Goal: Task Accomplishment & Management: Manage account settings

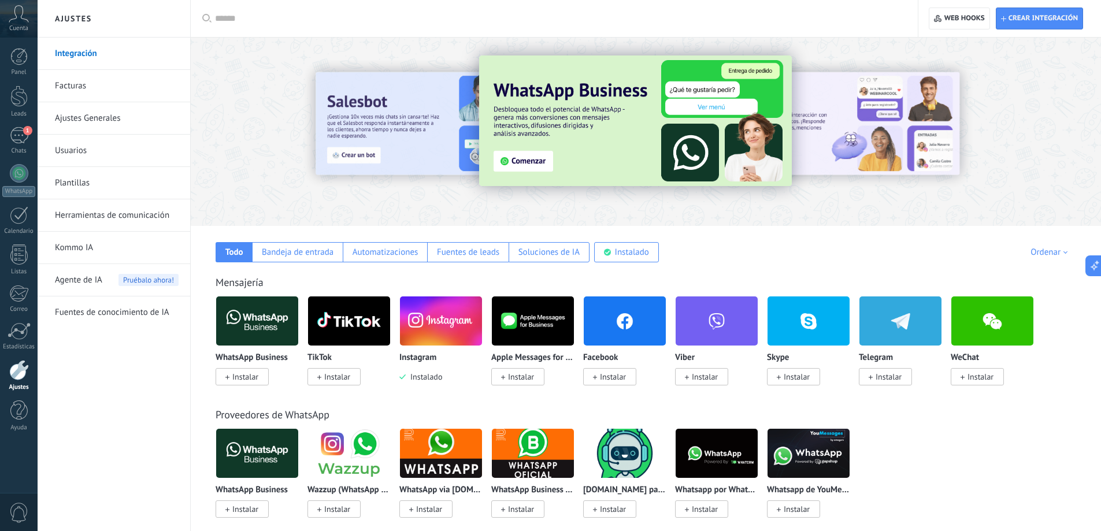
click at [75, 185] on link "Plantillas" at bounding box center [117, 183] width 124 height 32
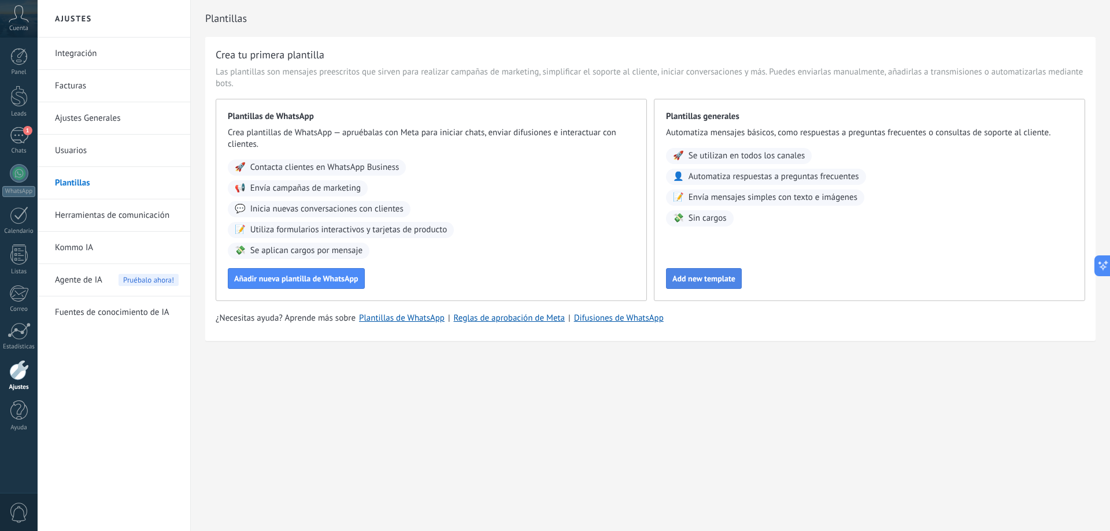
click at [719, 276] on span "Add new template" at bounding box center [703, 279] width 63 height 8
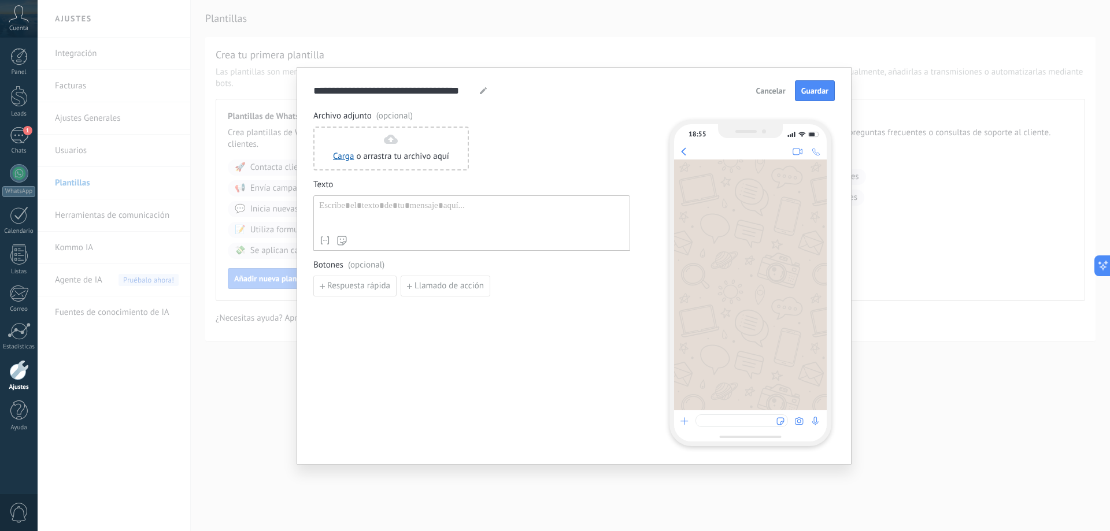
click at [353, 213] on div at bounding box center [471, 215] width 305 height 29
click at [188, 8] on div "**********" at bounding box center [574, 265] width 1072 height 531
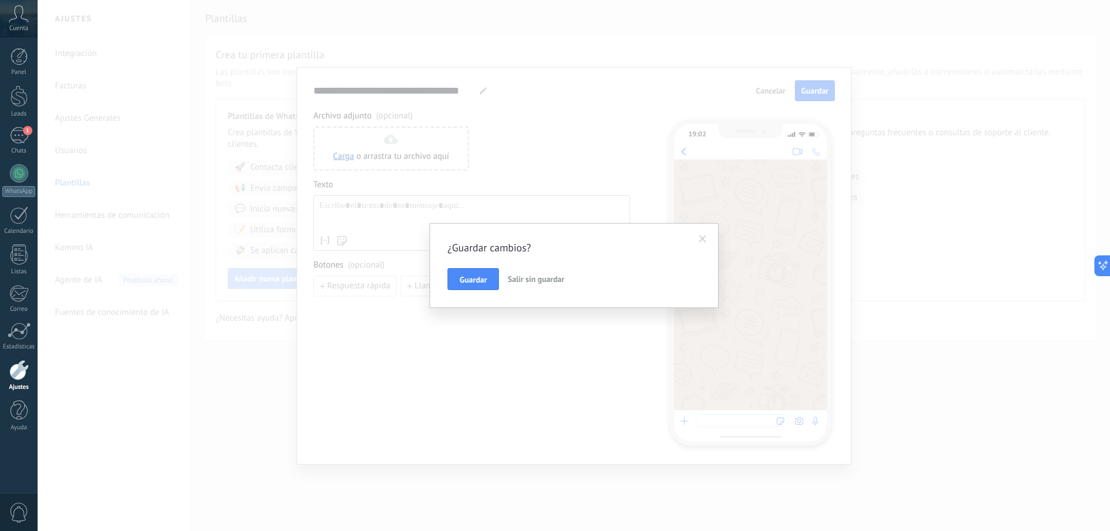
click at [703, 240] on span at bounding box center [703, 239] width 8 height 8
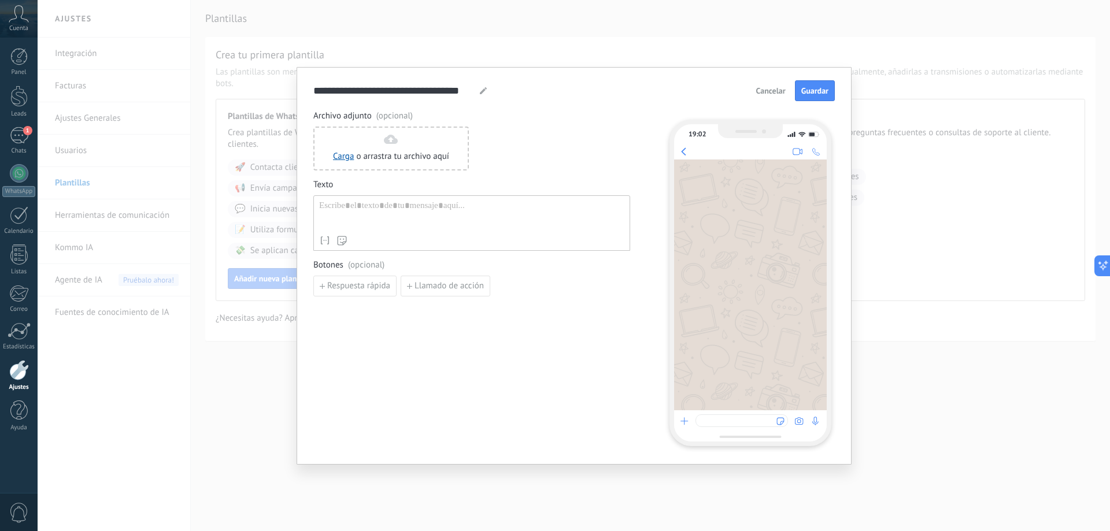
click at [375, 209] on div at bounding box center [471, 215] width 305 height 29
paste div
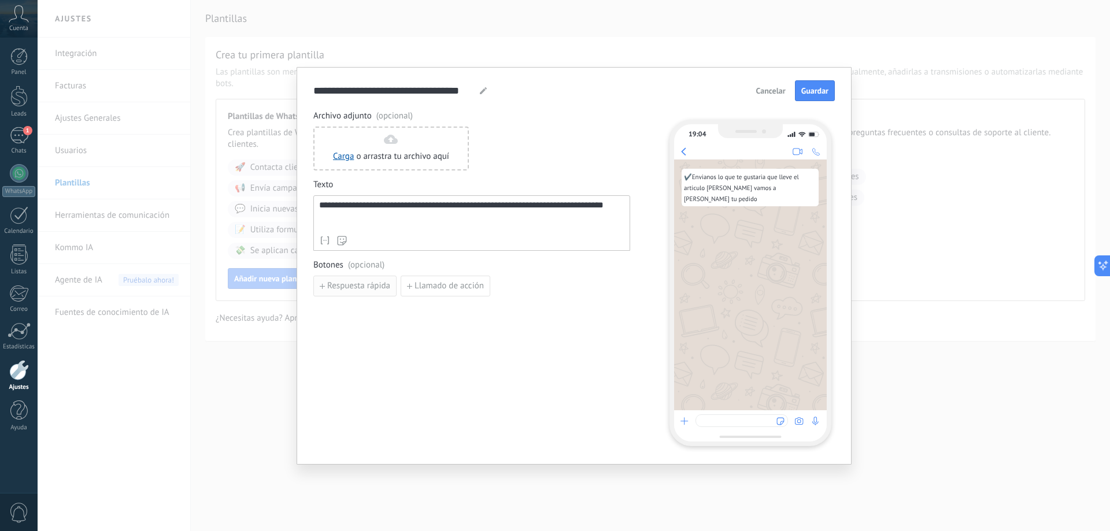
click at [356, 286] on span "Respuesta rápida" at bounding box center [358, 286] width 63 height 8
click at [406, 288] on input at bounding box center [375, 285] width 123 height 18
click at [400, 386] on div "**********" at bounding box center [471, 277] width 317 height 335
click at [331, 312] on span "Añadir quick reply" at bounding box center [360, 313] width 67 height 8
click at [353, 339] on span "Añadir quick reply" at bounding box center [360, 339] width 67 height 8
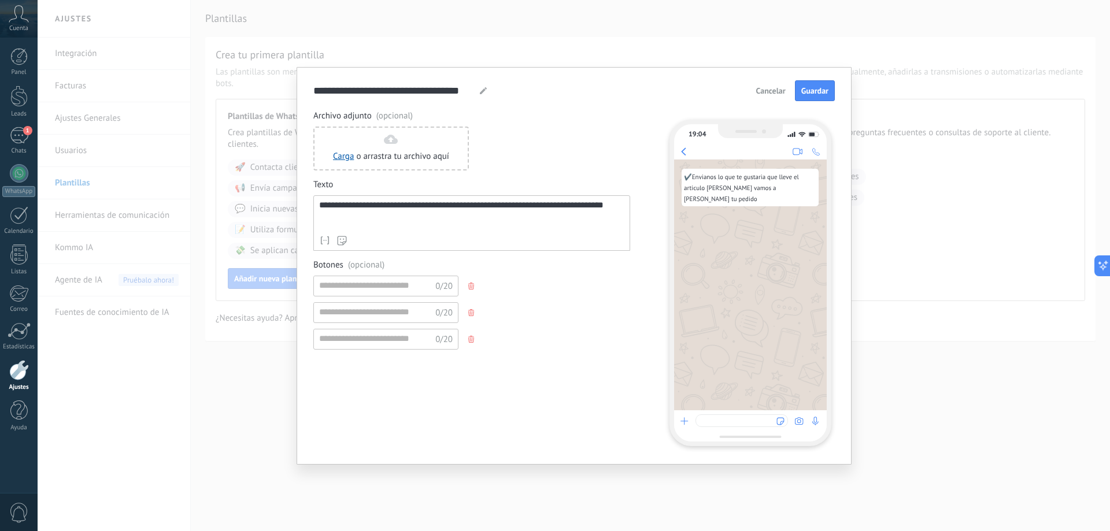
click at [473, 339] on use "button" at bounding box center [471, 339] width 6 height 7
click at [472, 312] on icon "button" at bounding box center [471, 312] width 6 height 7
click at [362, 284] on input at bounding box center [375, 285] width 123 height 18
type input "*"
click at [329, 206] on div "**********" at bounding box center [471, 215] width 305 height 29
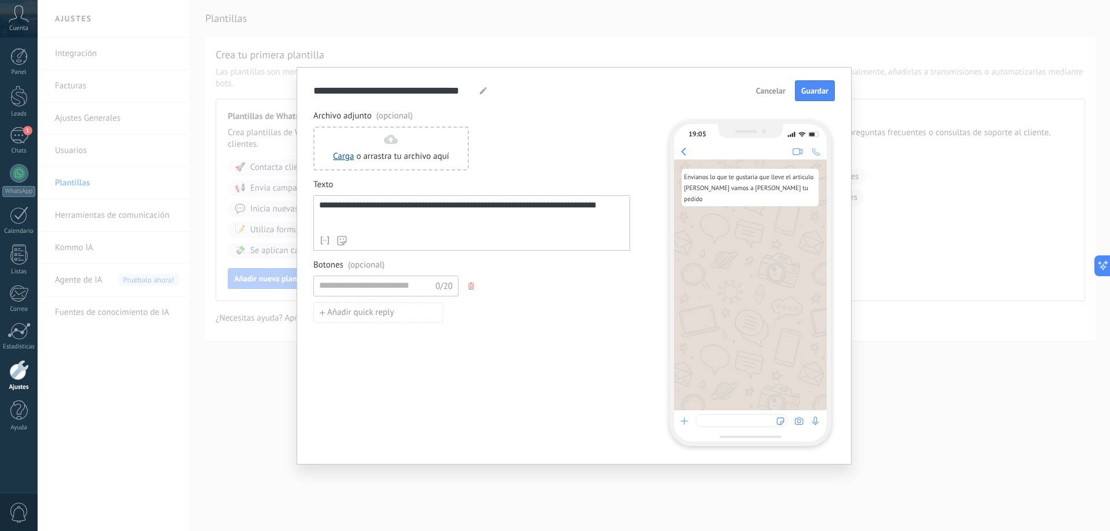
click at [377, 262] on span "(opcional)" at bounding box center [366, 266] width 36 height 12
click at [712, 421] on div at bounding box center [741, 421] width 92 height 13
click at [816, 90] on span "Guardar" at bounding box center [814, 91] width 27 height 8
type input "*"
click at [812, 89] on span "Guardar" at bounding box center [814, 91] width 27 height 8
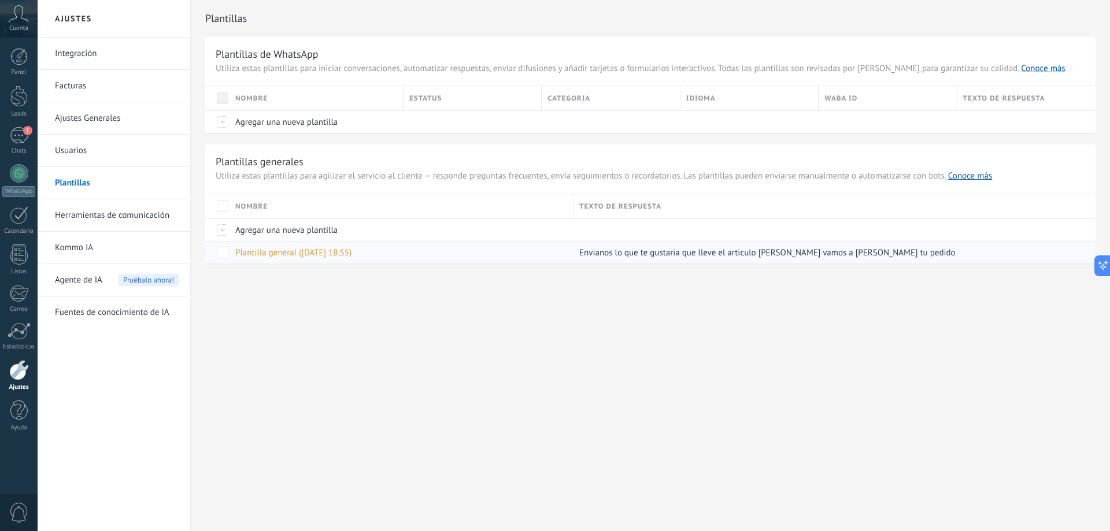
click at [226, 254] on span at bounding box center [223, 253] width 12 height 12
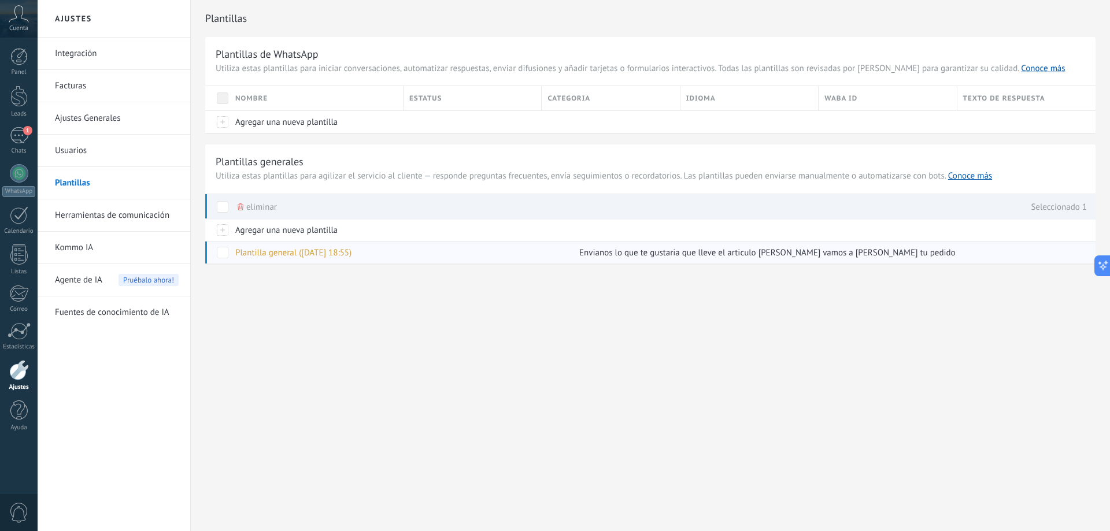
click at [223, 255] on span at bounding box center [223, 253] width 12 height 12
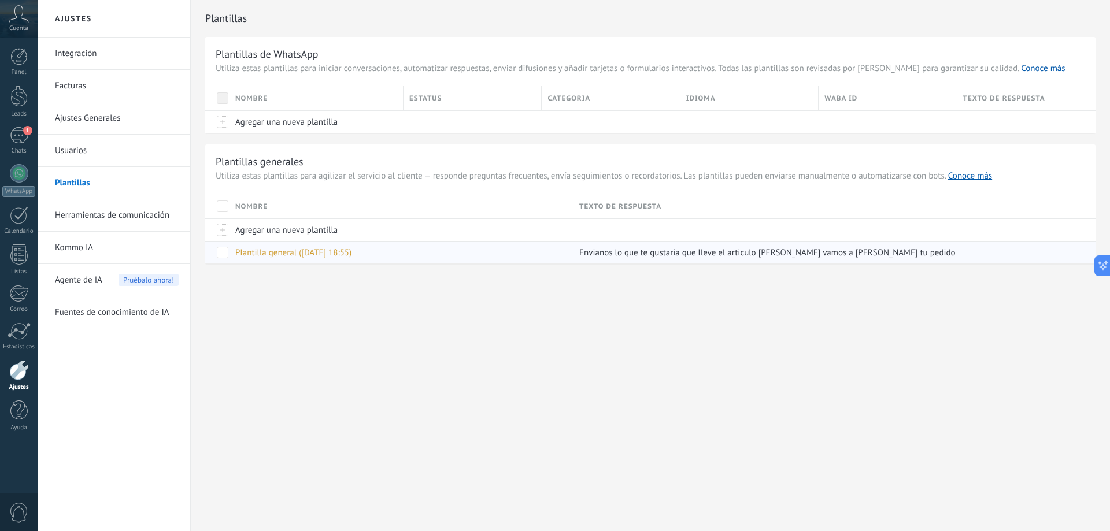
click at [221, 254] on span at bounding box center [223, 253] width 12 height 12
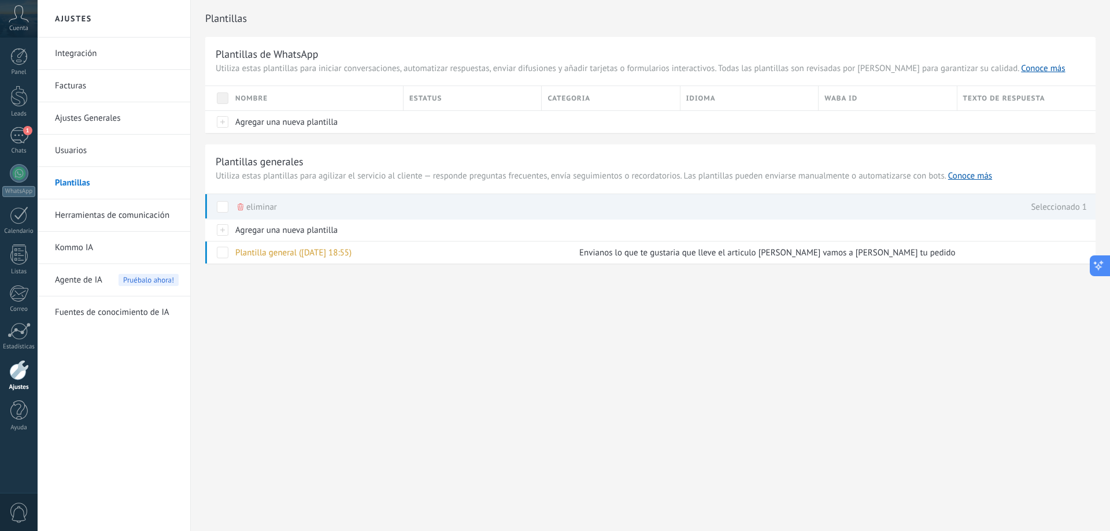
click at [1102, 266] on icon at bounding box center [1099, 266] width 12 height 12
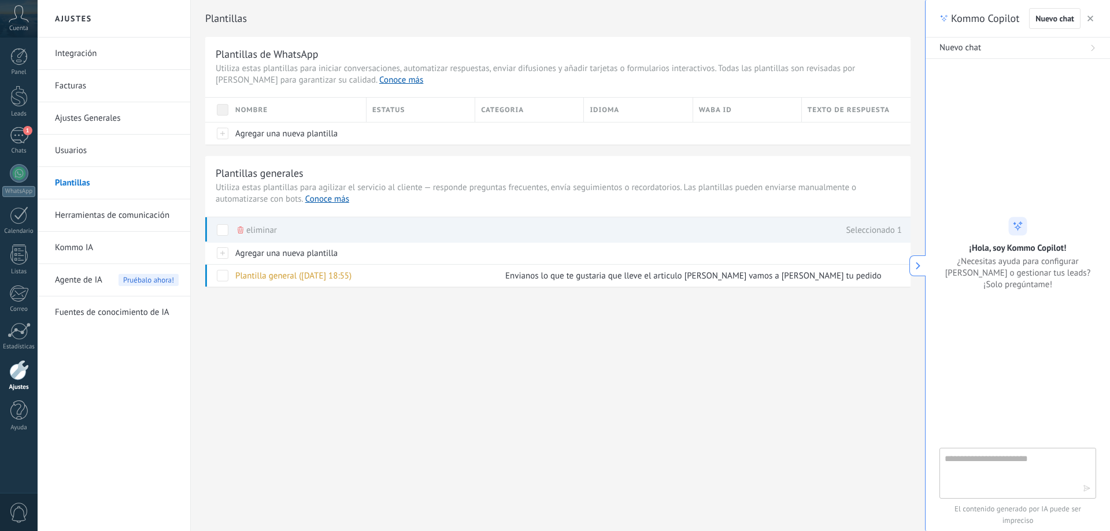
click at [785, 375] on div "Ajustes Integración Facturas Ajustes Generales Usuarios Plantillas Herramientas…" at bounding box center [481, 265] width 887 height 531
click at [1094, 46] on icon at bounding box center [1092, 48] width 7 height 7
click at [1093, 46] on icon at bounding box center [1092, 48] width 7 height 7
click at [1089, 18] on icon "button" at bounding box center [1090, 19] width 6 height 6
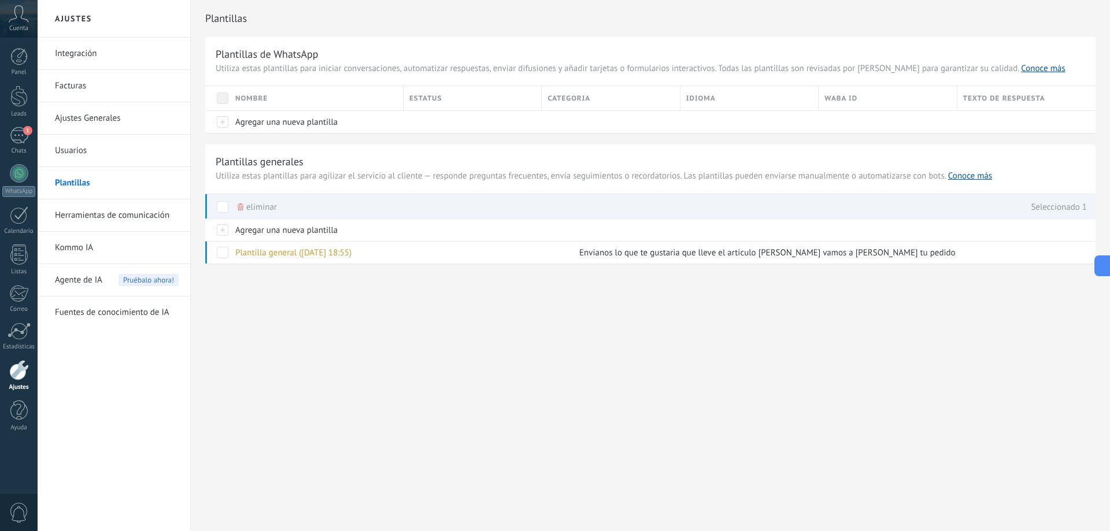
click at [317, 299] on div "Plantillas Plantillas de WhatsApp Utiliza estas plantillas para iniciar convers…" at bounding box center [650, 156] width 919 height 313
click at [258, 282] on div "Plantillas Plantillas de WhatsApp Utiliza estas plantillas para iniciar convers…" at bounding box center [650, 156] width 919 height 313
click at [225, 257] on span at bounding box center [223, 253] width 12 height 12
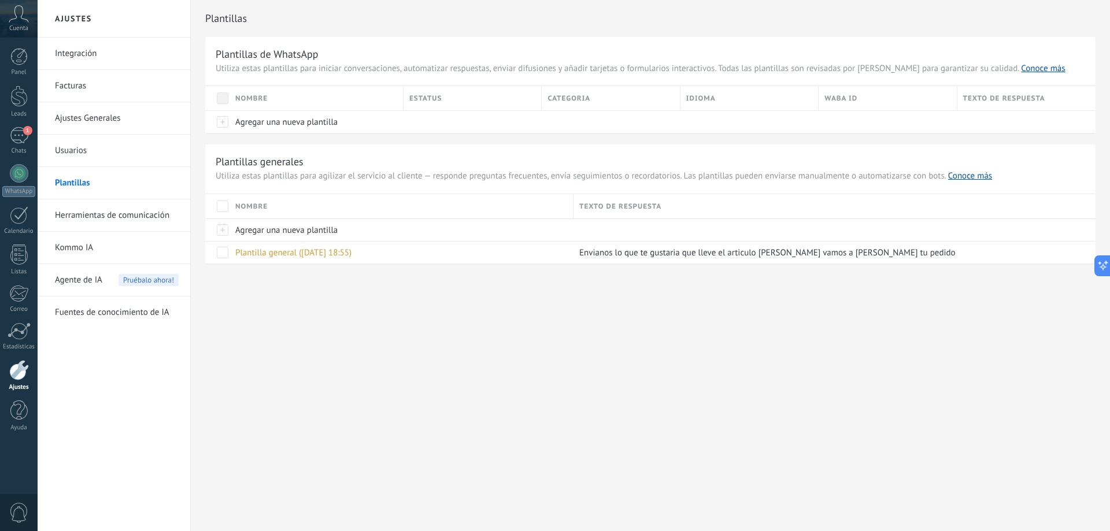
click at [284, 336] on div "Ajustes Integración Facturas Ajustes Generales Usuarios Plantillas Herramientas…" at bounding box center [574, 265] width 1072 height 531
click at [452, 101] on div "Estatus" at bounding box center [473, 98] width 138 height 24
click at [562, 103] on div "Categoria" at bounding box center [611, 98] width 138 height 24
click at [645, 205] on div "Texto de respuesta" at bounding box center [834, 206] width 522 height 24
drag, startPoint x: 621, startPoint y: 206, endPoint x: 563, endPoint y: 212, distance: 58.2
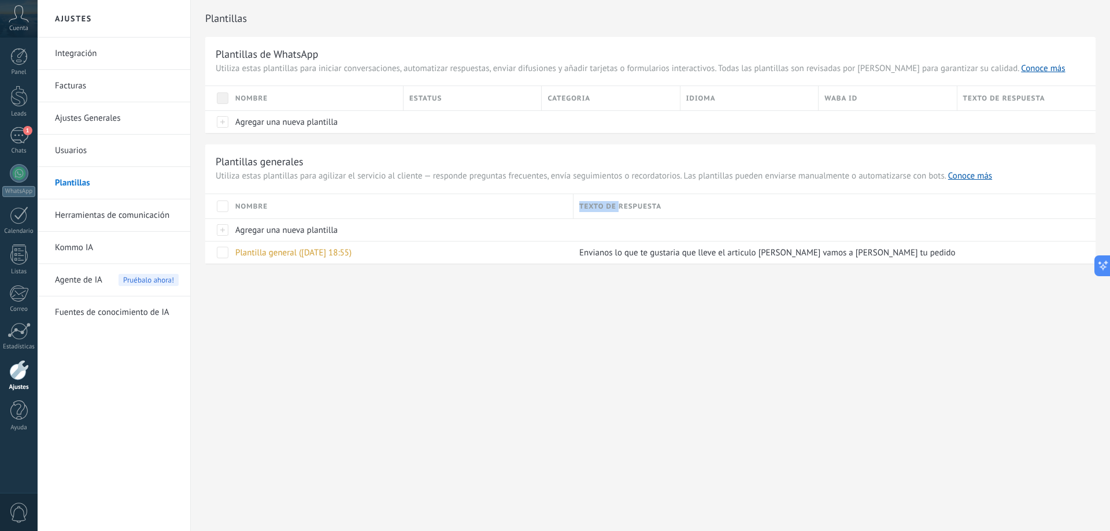
click at [567, 213] on div "Nombre Texto de respuesta" at bounding box center [650, 206] width 890 height 24
drag, startPoint x: 649, startPoint y: 208, endPoint x: 679, endPoint y: 205, distance: 30.2
click at [661, 208] on div "Texto de respuesta" at bounding box center [834, 206] width 522 height 24
click at [994, 309] on div "Plantillas Plantillas de WhatsApp Utiliza estas plantillas para iniciar convers…" at bounding box center [650, 156] width 919 height 313
click at [994, 92] on div "Texto de respuesta" at bounding box center [1026, 98] width 138 height 24
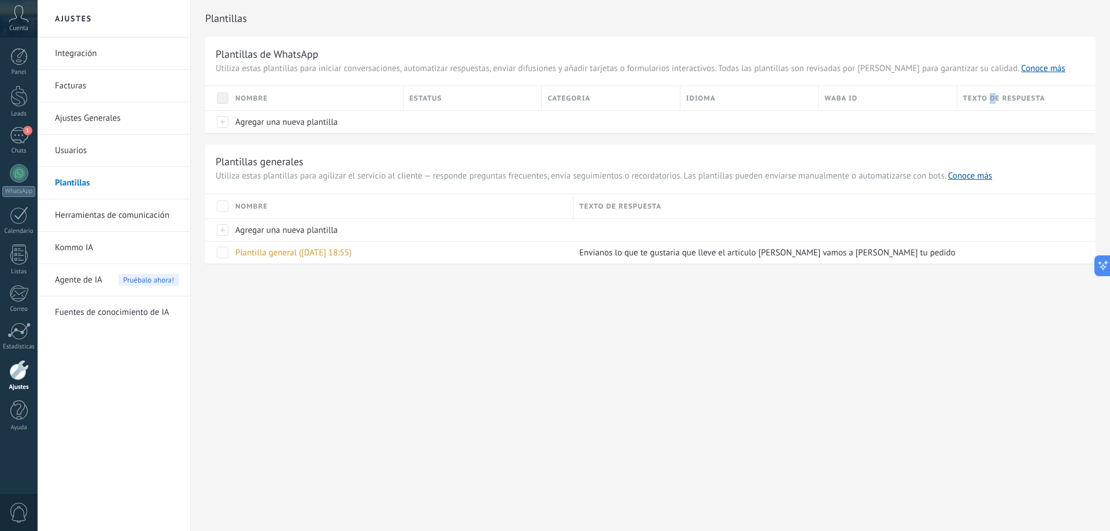
click at [996, 101] on div "Texto de respuesta" at bounding box center [1026, 98] width 138 height 24
click at [997, 99] on div "Texto de respuesta" at bounding box center [1026, 98] width 138 height 24
drag, startPoint x: 830, startPoint y: 97, endPoint x: 856, endPoint y: 106, distance: 27.6
click at [838, 102] on div "WABA ID" at bounding box center [888, 98] width 138 height 24
click at [862, 99] on div "WABA ID" at bounding box center [888, 98] width 138 height 24
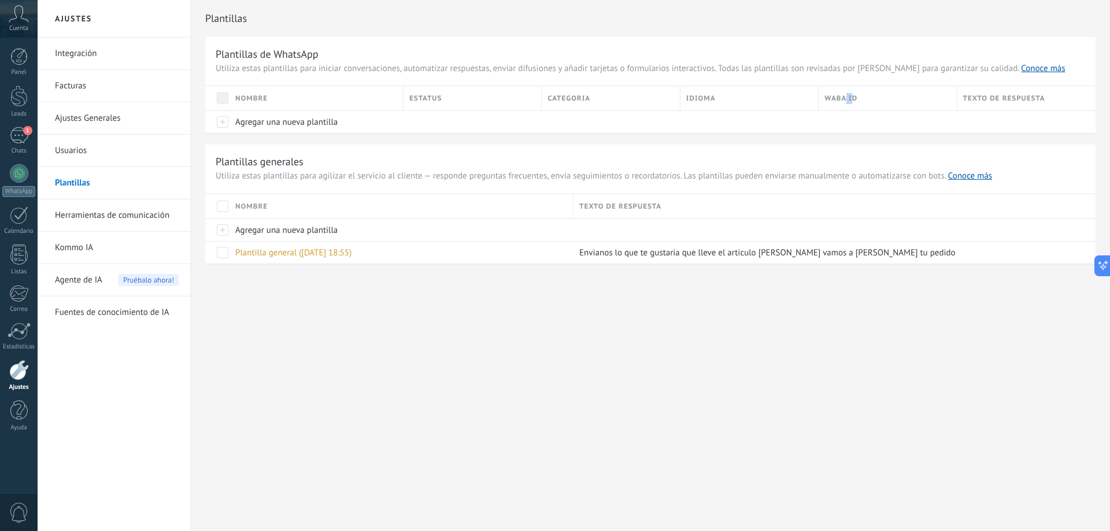
click at [851, 97] on div "WABA ID" at bounding box center [888, 98] width 138 height 24
drag, startPoint x: 856, startPoint y: 102, endPoint x: 861, endPoint y: 106, distance: 6.1
click at [859, 106] on div "WABA ID" at bounding box center [888, 98] width 138 height 24
click at [957, 102] on div "Texto de respuesta" at bounding box center [1026, 98] width 138 height 24
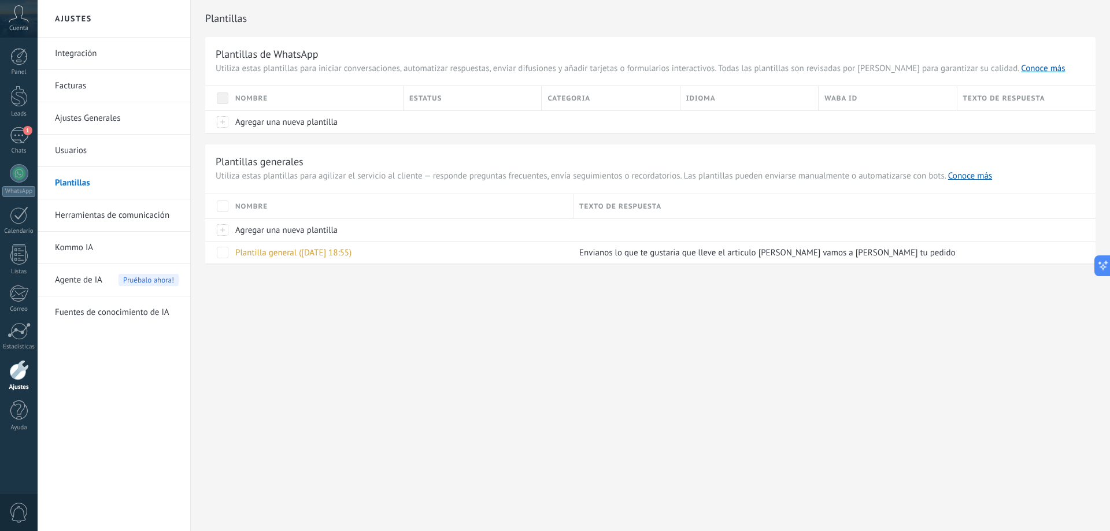
drag, startPoint x: 946, startPoint y: 100, endPoint x: 933, endPoint y: 100, distance: 13.3
click at [945, 100] on div "WABA ID" at bounding box center [888, 98] width 138 height 24
drag, startPoint x: 933, startPoint y: 100, endPoint x: 864, endPoint y: 103, distance: 68.9
click at [908, 99] on div "WABA ID" at bounding box center [888, 98] width 138 height 24
drag, startPoint x: 804, startPoint y: 121, endPoint x: 786, endPoint y: 116, distance: 18.7
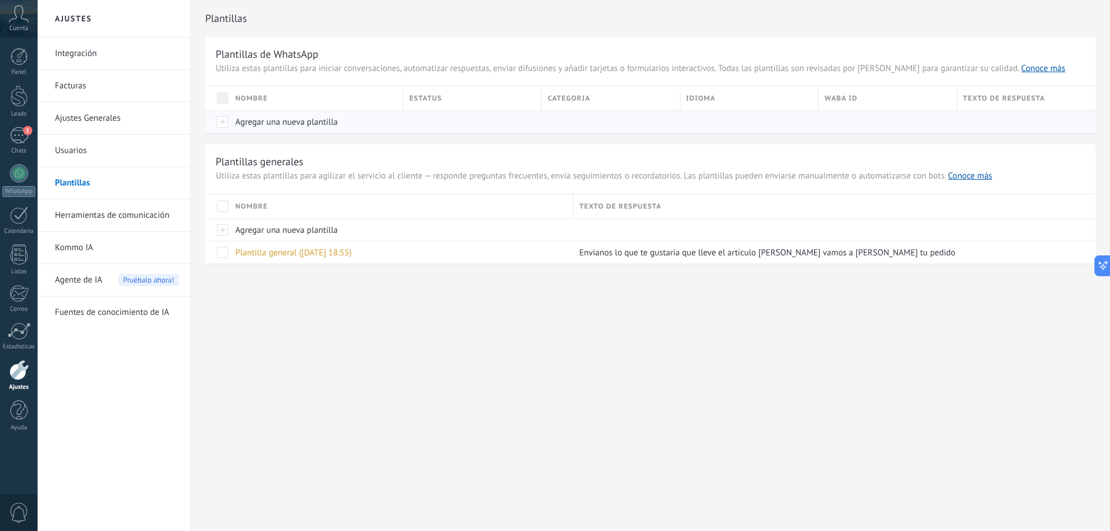
click at [786, 116] on div "Agregar una nueva plantilla" at bounding box center [650, 121] width 890 height 23
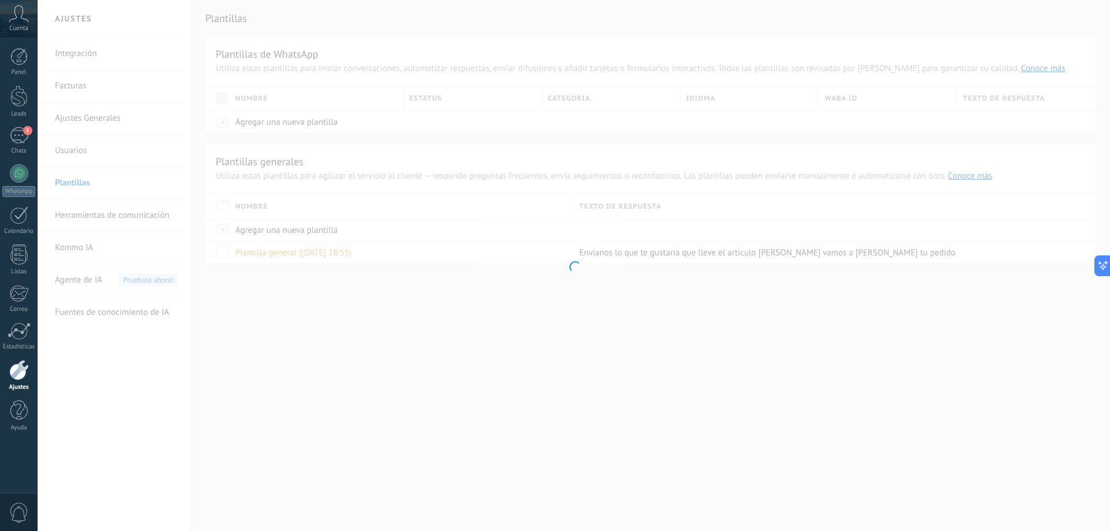
drag, startPoint x: 786, startPoint y: 116, endPoint x: 703, endPoint y: 99, distance: 84.2
click at [709, 99] on div at bounding box center [574, 265] width 1072 height 531
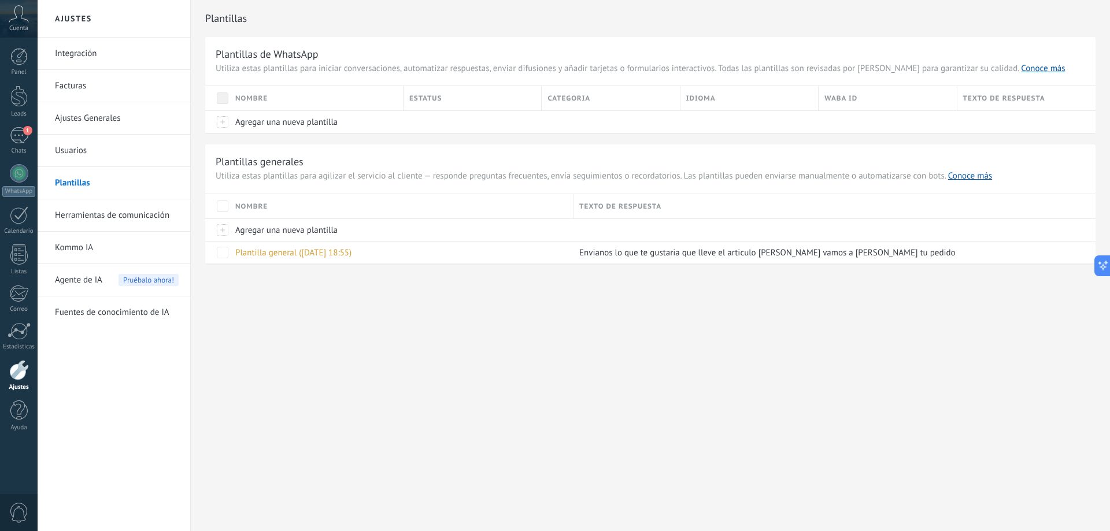
click at [702, 99] on div "Idioma" at bounding box center [749, 98] width 138 height 24
drag, startPoint x: 702, startPoint y: 99, endPoint x: 665, endPoint y: 101, distance: 37.0
click at [688, 101] on div "Idioma" at bounding box center [749, 98] width 138 height 24
drag, startPoint x: 659, startPoint y: 103, endPoint x: 615, endPoint y: 105, distance: 44.6
click at [634, 108] on div "Categoria" at bounding box center [611, 98] width 138 height 24
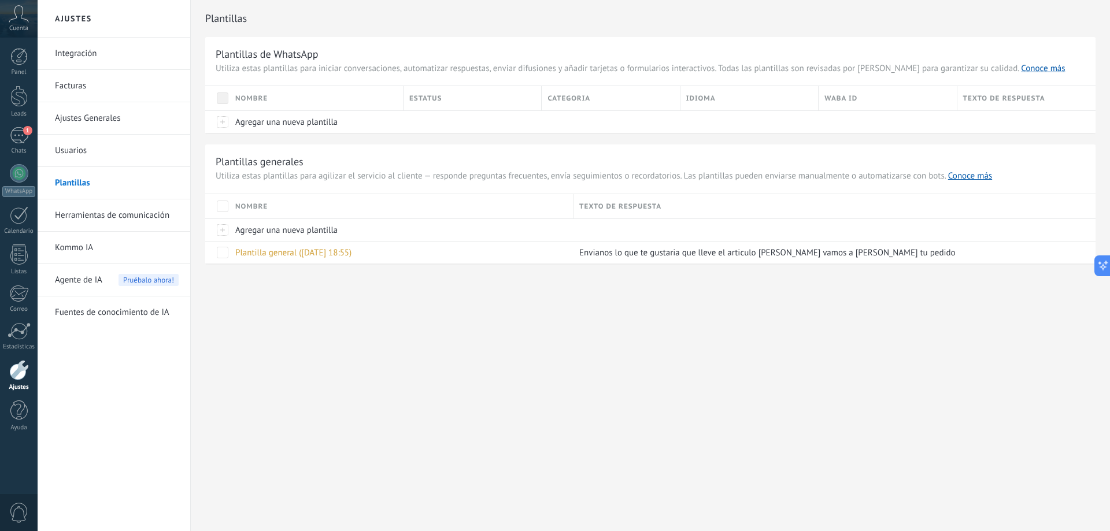
click at [592, 97] on div "Categoria" at bounding box center [611, 98] width 138 height 24
click at [552, 99] on div "Categoria" at bounding box center [611, 98] width 138 height 24
click at [221, 249] on span at bounding box center [223, 253] width 12 height 12
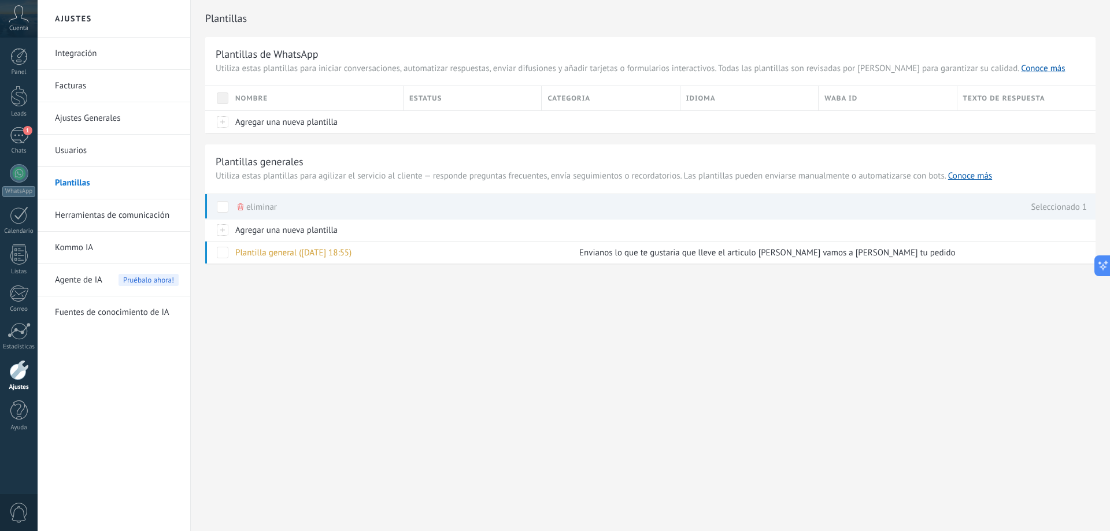
click at [424, 101] on div "Estatus" at bounding box center [473, 98] width 138 height 24
drag, startPoint x: 600, startPoint y: 98, endPoint x: 677, endPoint y: 109, distance: 77.7
click at [604, 98] on div "Categoria" at bounding box center [611, 98] width 138 height 24
click at [768, 256] on span "Envianos lo que te gustaria que lleve el articulo [PERSON_NAME] vamos a [PERSON…" at bounding box center [767, 252] width 376 height 11
click at [772, 254] on span "Envianos lo que te gustaria que lleve el articulo [PERSON_NAME] vamos a [PERSON…" at bounding box center [767, 252] width 376 height 11
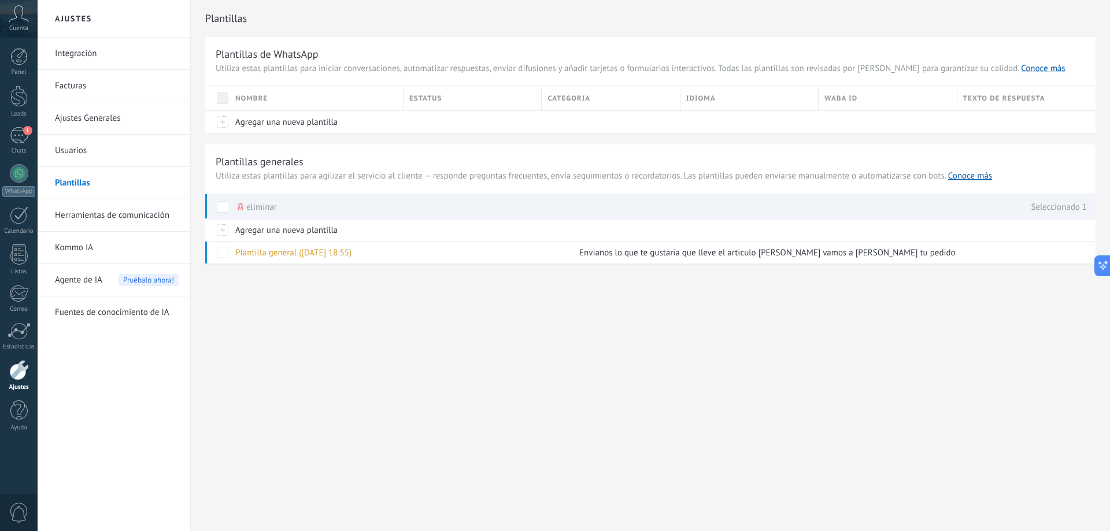
click at [95, 220] on link "Herramientas de comunicación" at bounding box center [117, 215] width 124 height 32
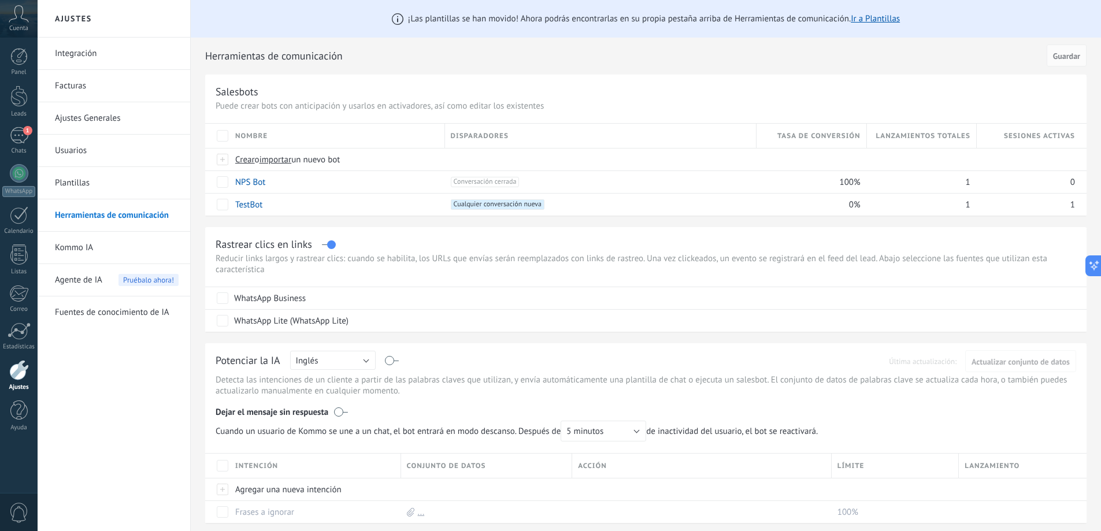
click at [110, 105] on link "Ajustes Generales" at bounding box center [117, 118] width 124 height 32
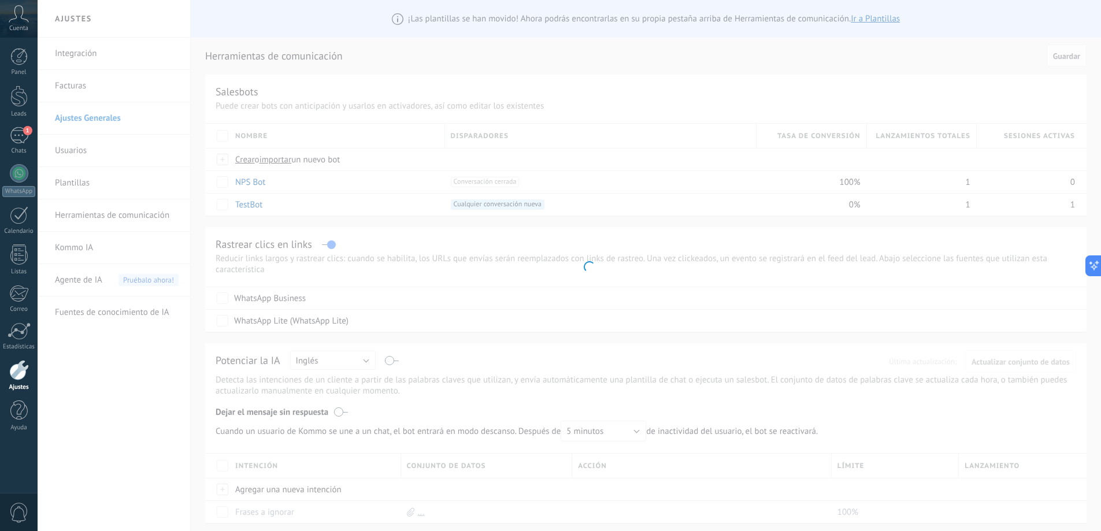
click at [116, 119] on body ".abccls-1,.abccls-2{fill-rule:evenodd}.abccls-2{fill:#fff} .abfcls-1{fill:none}…" at bounding box center [550, 265] width 1101 height 531
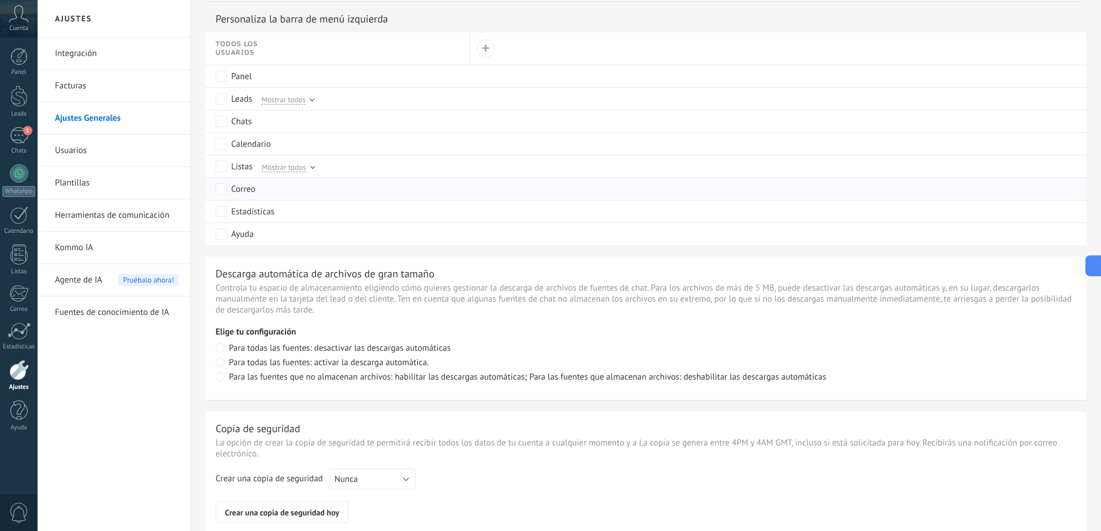
scroll to position [731, 0]
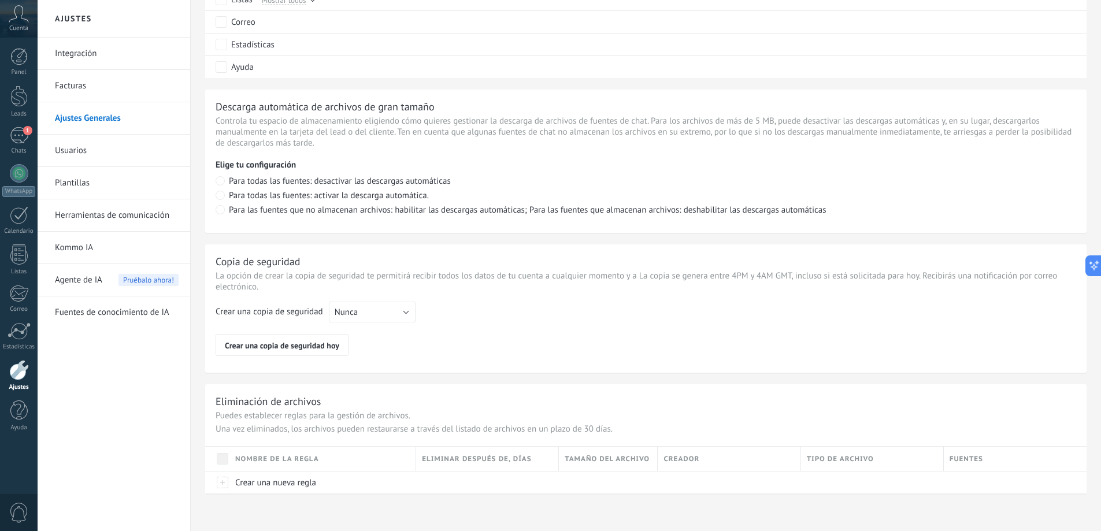
click at [79, 150] on link "Usuarios" at bounding box center [117, 151] width 124 height 32
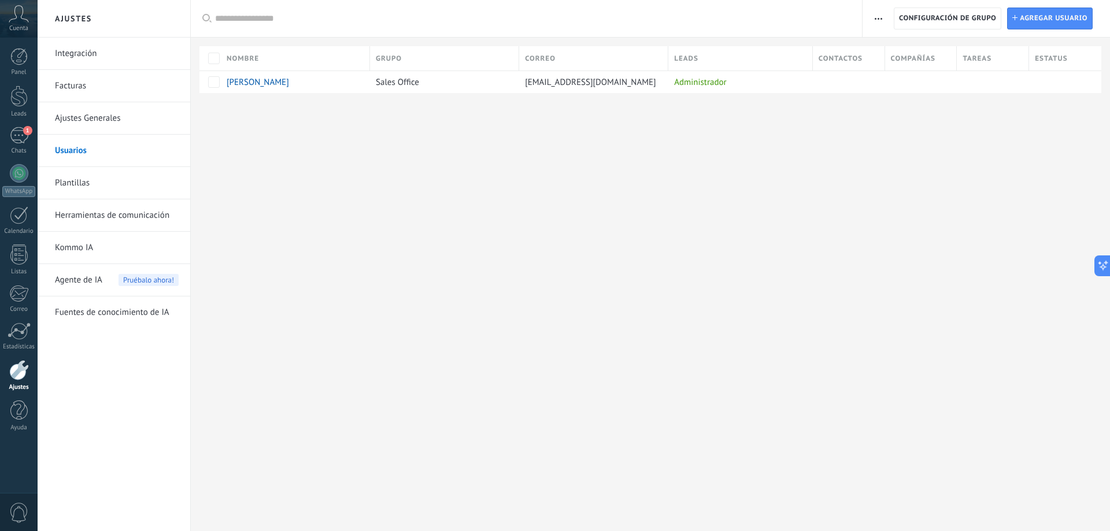
click at [88, 185] on link "Plantillas" at bounding box center [117, 183] width 124 height 32
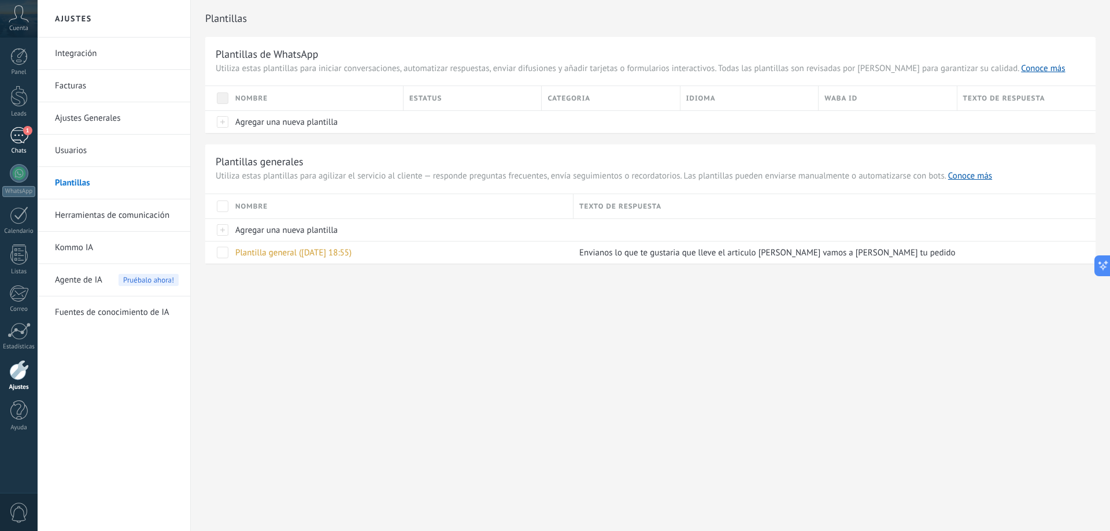
click at [18, 128] on div "1" at bounding box center [19, 135] width 18 height 17
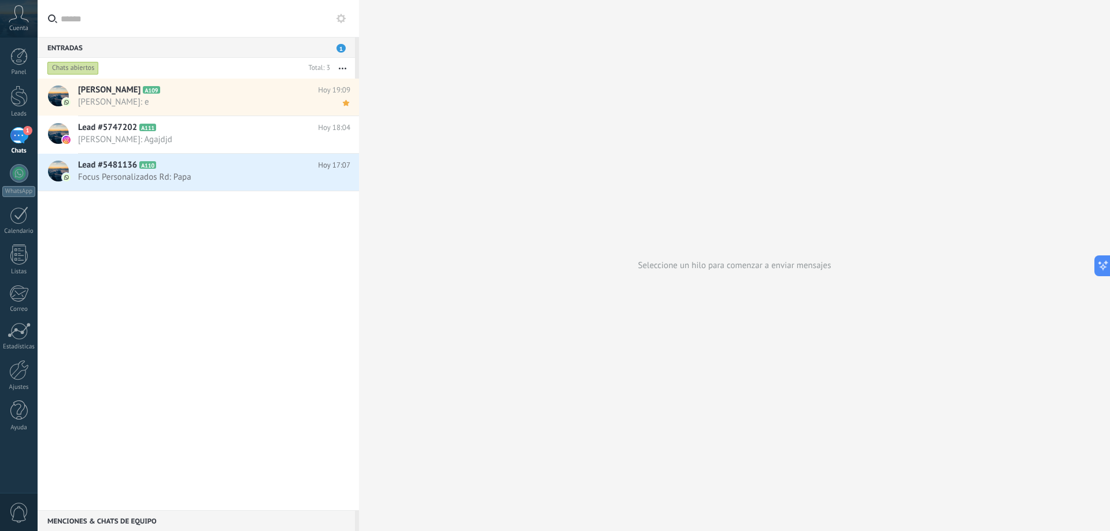
click at [343, 16] on use at bounding box center [340, 18] width 9 height 9
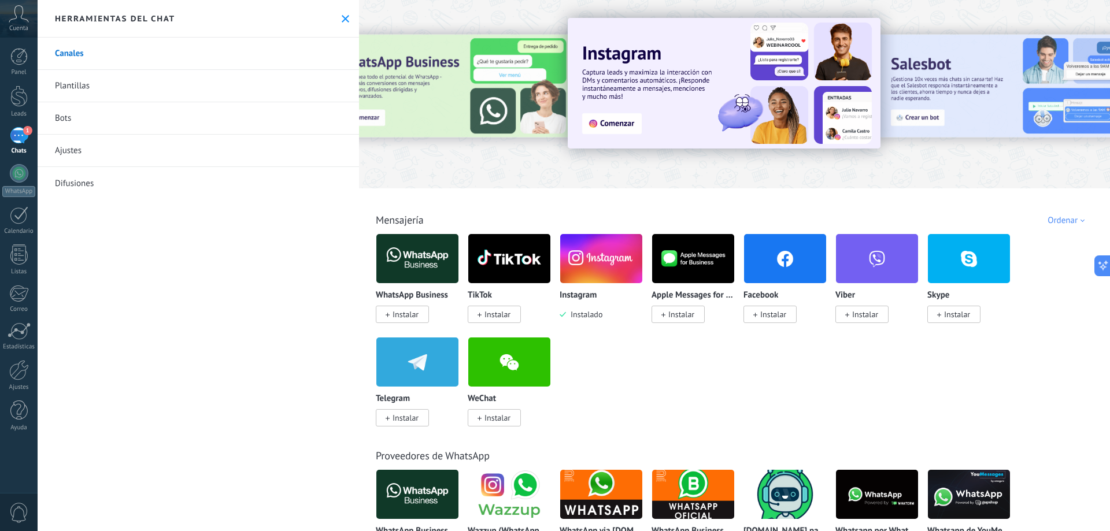
click at [86, 83] on link "Plantillas" at bounding box center [198, 86] width 321 height 32
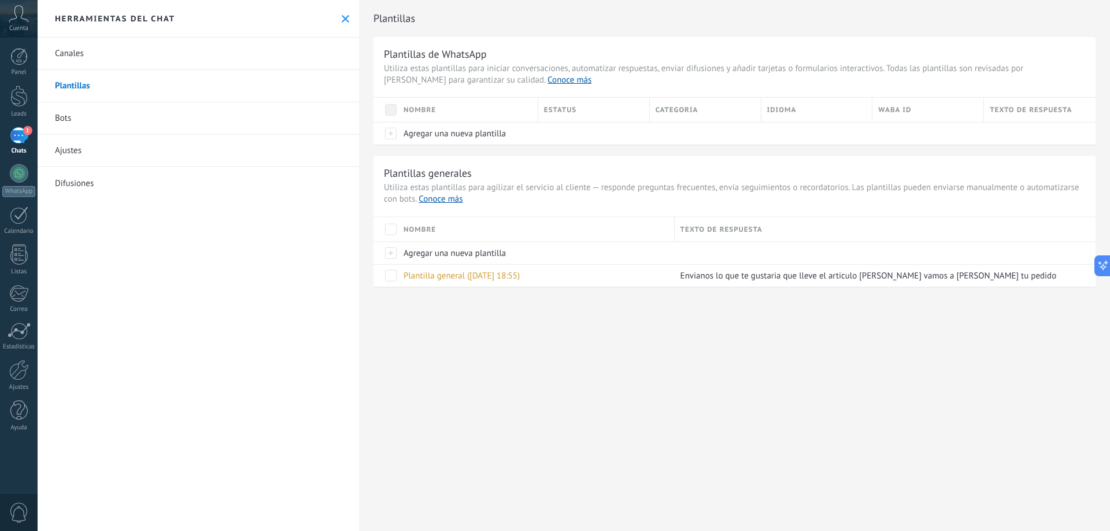
click at [427, 112] on div "Nombre" at bounding box center [468, 110] width 140 height 24
click at [447, 110] on div "Nombre" at bounding box center [468, 110] width 140 height 24
drag, startPoint x: 460, startPoint y: 110, endPoint x: 422, endPoint y: 114, distance: 37.7
click at [449, 113] on div "Nombre" at bounding box center [468, 110] width 140 height 24
click at [390, 110] on span at bounding box center [391, 110] width 12 height 12
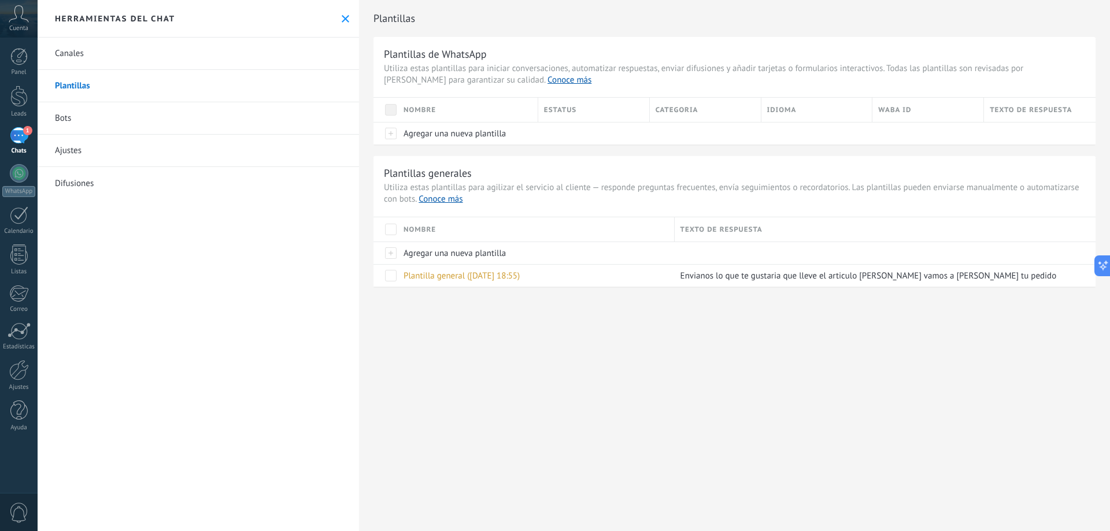
click at [393, 107] on span at bounding box center [391, 110] width 12 height 12
click at [93, 86] on link "Plantillas" at bounding box center [198, 86] width 321 height 32
click at [75, 147] on link "Ajustes" at bounding box center [198, 151] width 321 height 32
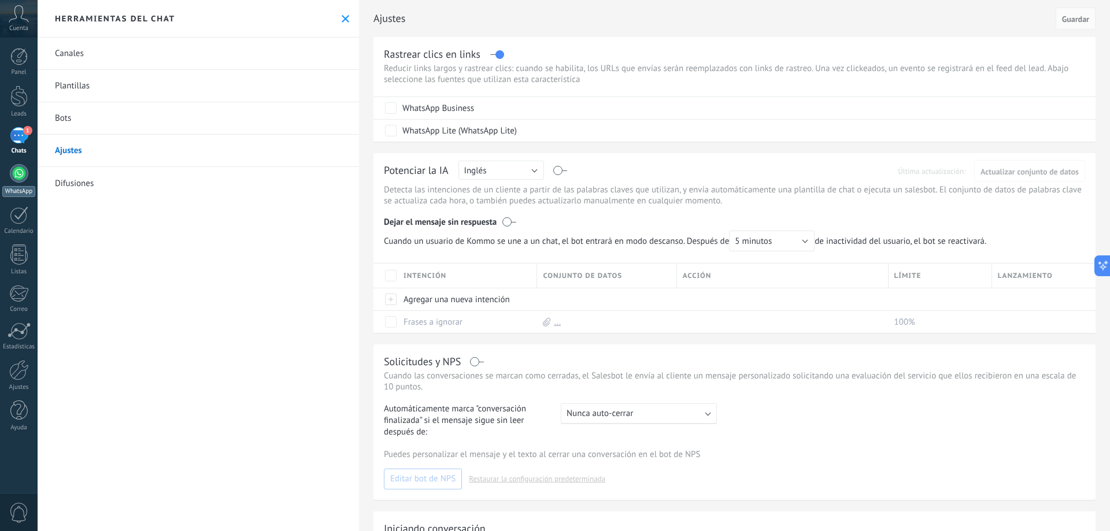
click at [16, 188] on div "WhatsApp" at bounding box center [18, 191] width 33 height 11
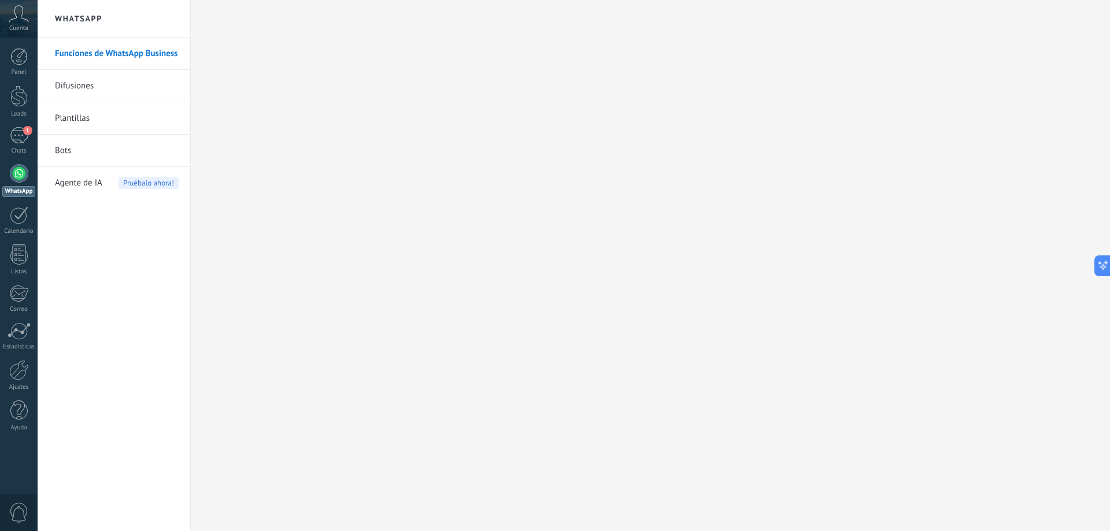
click at [87, 120] on link "Plantillas" at bounding box center [117, 118] width 124 height 32
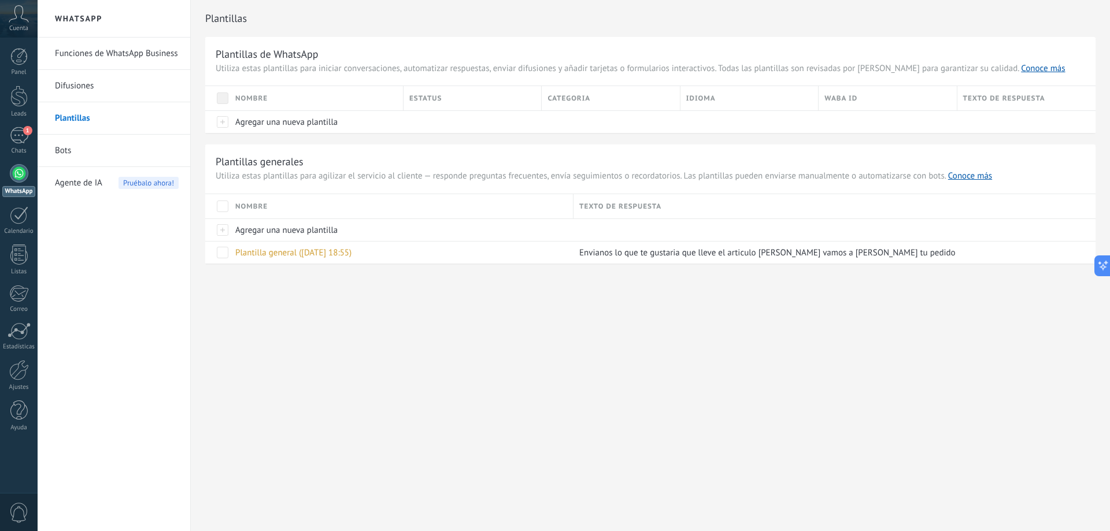
click at [265, 208] on div "Nombre" at bounding box center [401, 206] width 343 height 24
click at [225, 209] on span at bounding box center [223, 207] width 12 height 12
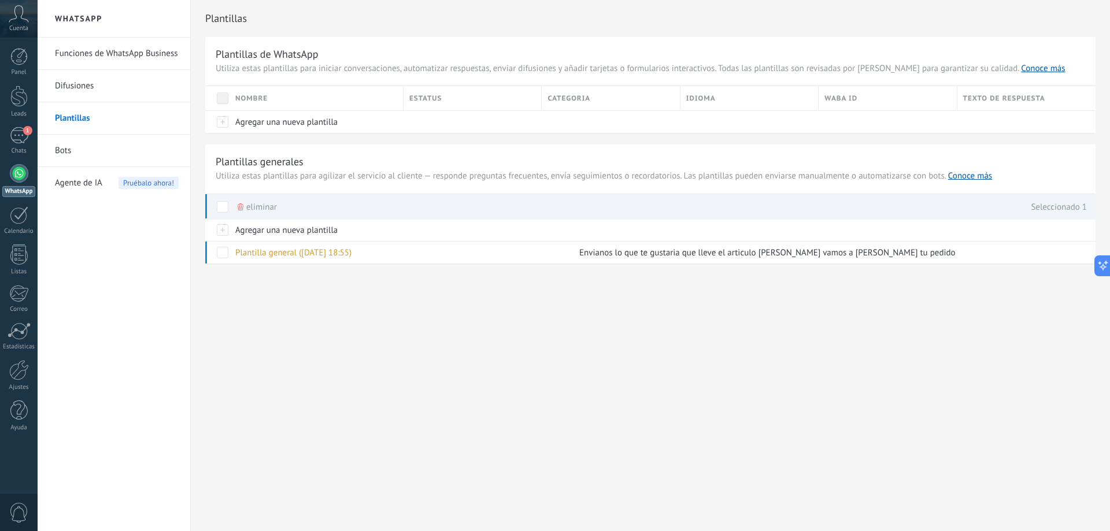
click at [217, 204] on span at bounding box center [223, 207] width 12 height 12
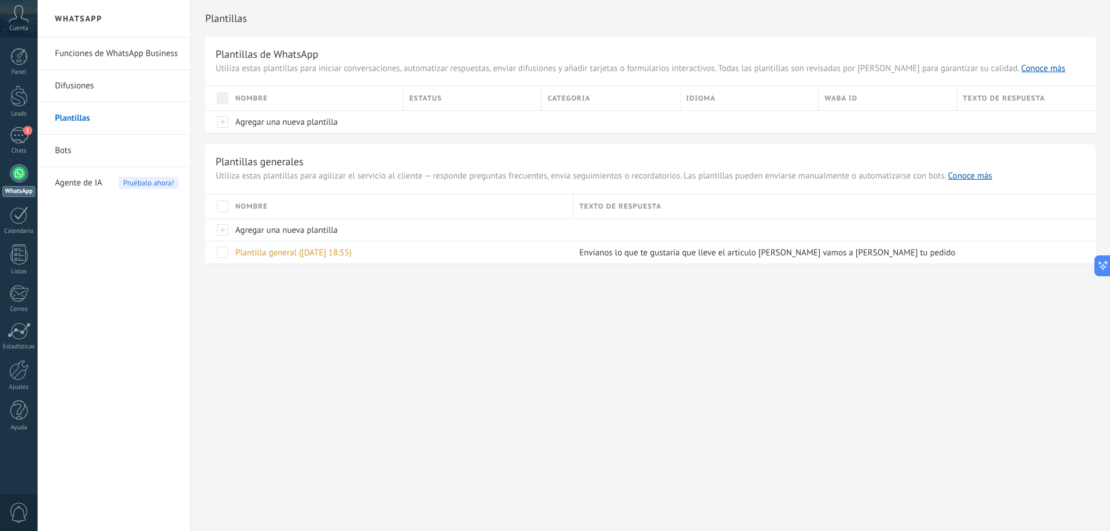
drag, startPoint x: 371, startPoint y: 339, endPoint x: 351, endPoint y: 339, distance: 19.7
click at [367, 340] on div "WhatsApp Funciones de WhatsApp Business Difusiones Plantillas Bots Agente de IA…" at bounding box center [574, 265] width 1072 height 531
click at [597, 206] on div "Texto de respuesta" at bounding box center [834, 206] width 522 height 24
click at [614, 205] on div "Texto de respuesta" at bounding box center [834, 206] width 522 height 24
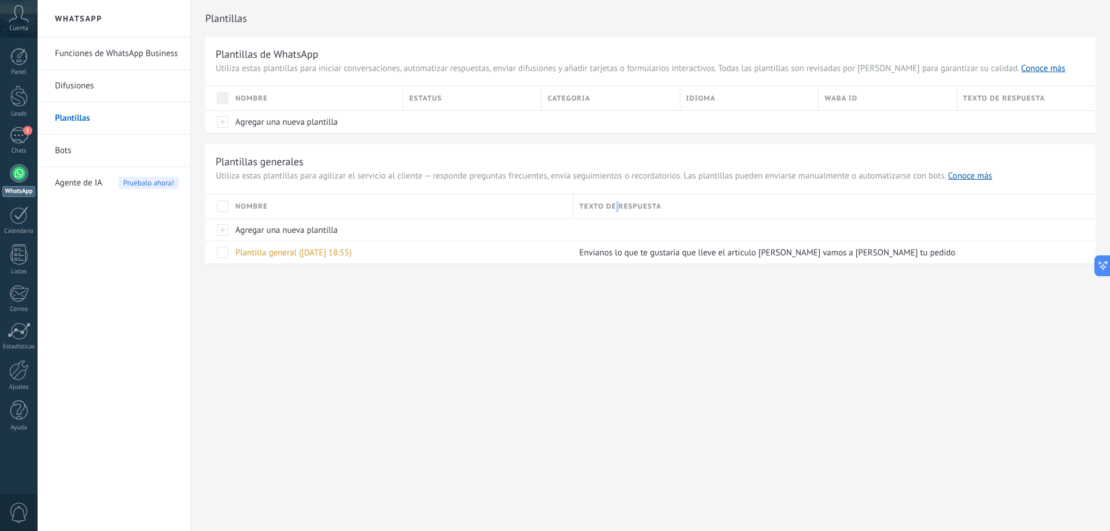
click at [614, 205] on div "Texto de respuesta" at bounding box center [834, 206] width 522 height 24
drag, startPoint x: 614, startPoint y: 205, endPoint x: 543, endPoint y: 402, distance: 209.6
click at [544, 402] on div "WhatsApp Funciones de WhatsApp Business Difusiones Plantillas Bots Agente de IA…" at bounding box center [574, 265] width 1072 height 531
click at [627, 209] on div "Texto de respuesta" at bounding box center [834, 206] width 522 height 24
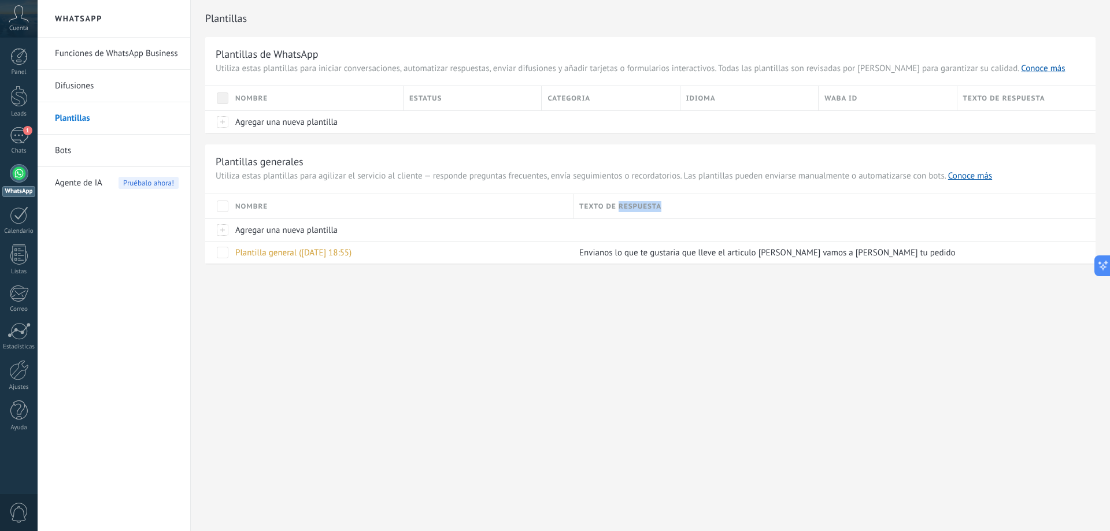
click at [627, 209] on div "Texto de respuesta" at bounding box center [834, 206] width 522 height 24
click at [661, 209] on div "Texto de respuesta" at bounding box center [834, 206] width 522 height 24
click at [658, 204] on div "Texto de respuesta" at bounding box center [834, 206] width 522 height 24
drag, startPoint x: 658, startPoint y: 204, endPoint x: 243, endPoint y: 395, distance: 457.1
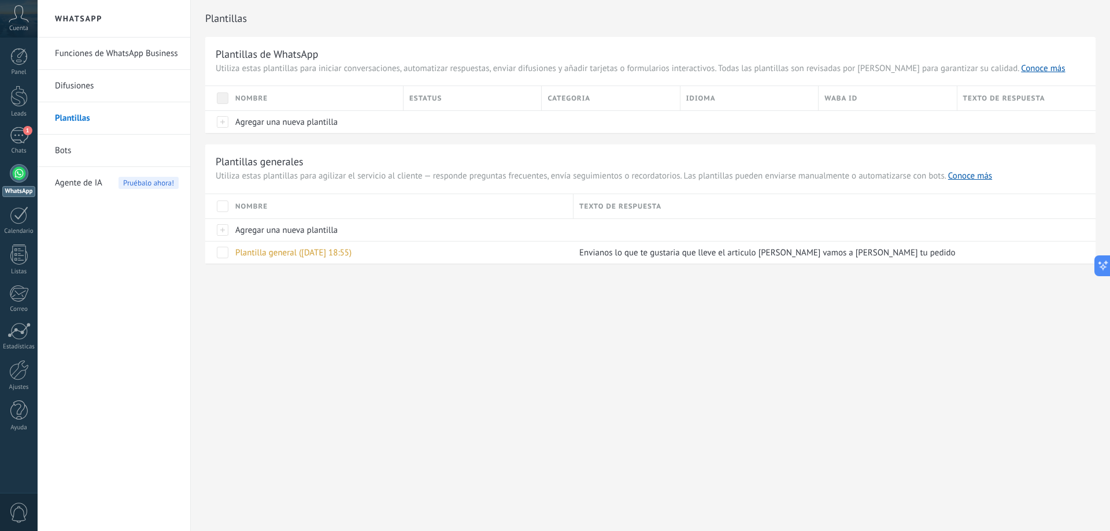
click at [243, 398] on div "WhatsApp Funciones de WhatsApp Business Difusiones Plantillas Bots Agente de IA…" at bounding box center [574, 265] width 1072 height 531
click at [302, 255] on span "Plantilla general ([DATE] 18:55)" at bounding box center [293, 252] width 116 height 11
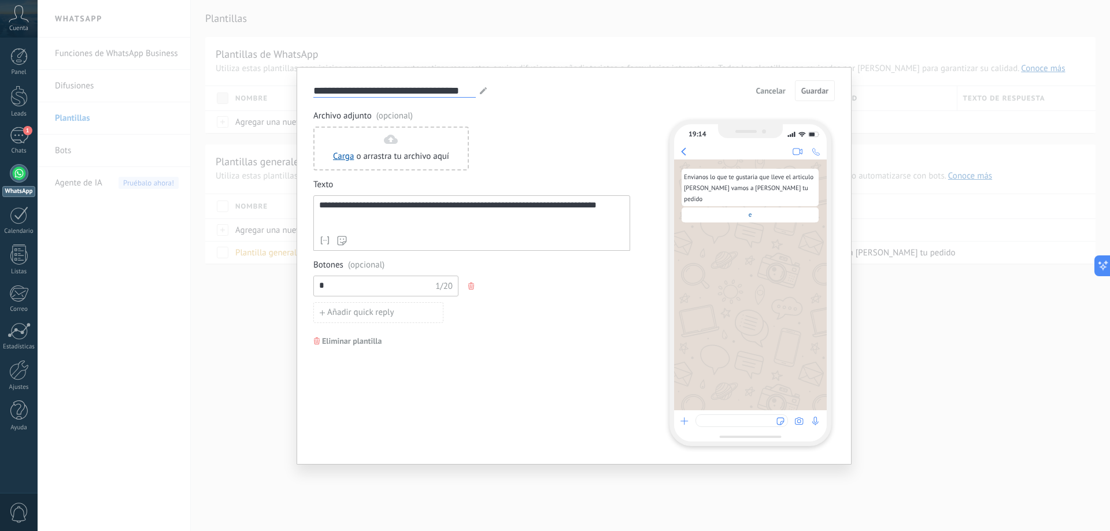
click at [423, 91] on input "**********" at bounding box center [394, 90] width 162 height 13
click at [483, 93] on icon at bounding box center [483, 90] width 7 height 7
click at [485, 84] on div at bounding box center [483, 91] width 9 height 14
click at [484, 88] on icon at bounding box center [483, 90] width 7 height 7
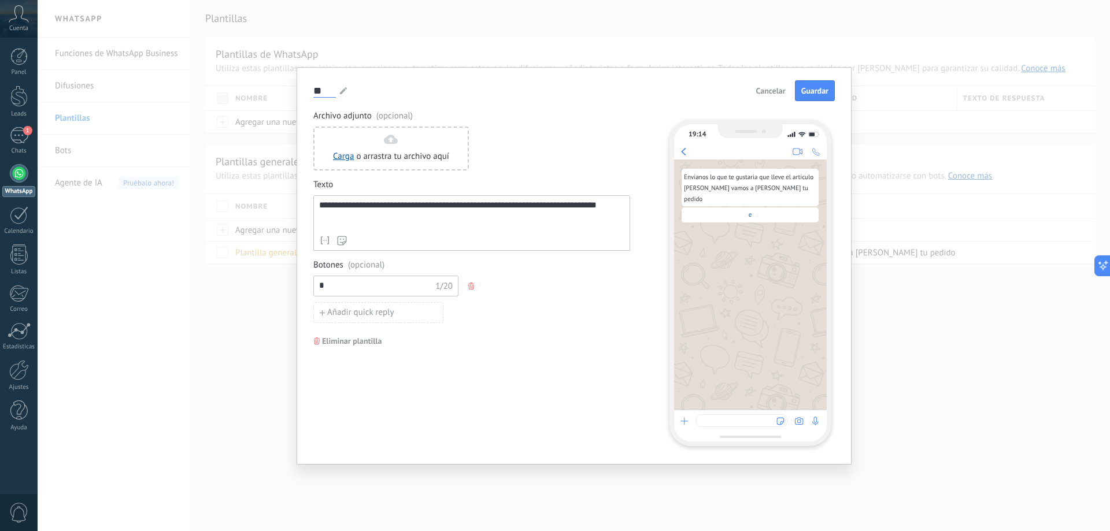
type input "*"
click at [515, 90] on div "* e e e e e e e e e e e e e e e e e e e e e e e e e e e e e e e e e e e e e e e…" at bounding box center [573, 90] width 521 height 21
click at [469, 342] on div "**********" at bounding box center [471, 277] width 317 height 335
click at [467, 321] on div "Añadir quick reply" at bounding box center [471, 312] width 317 height 21
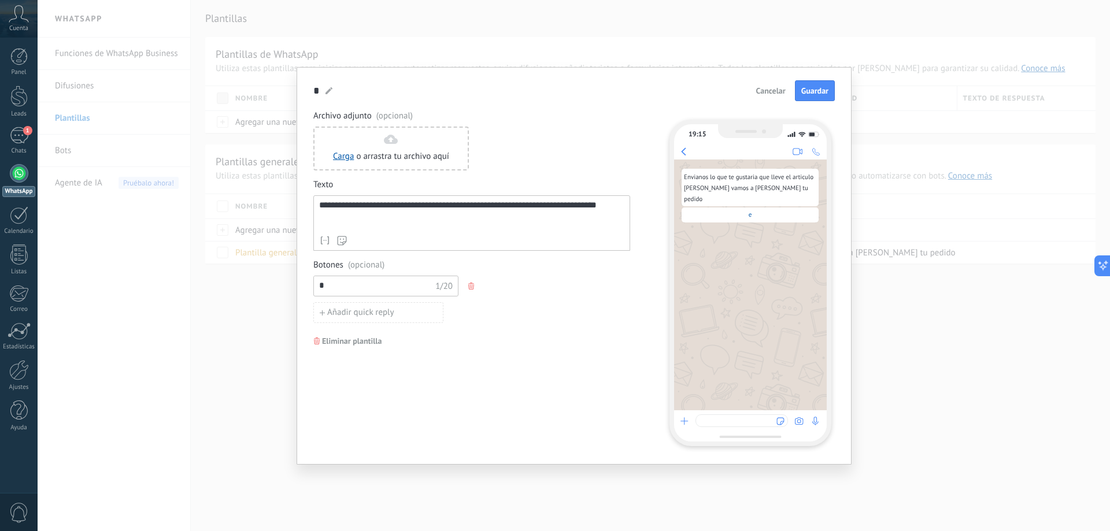
drag, startPoint x: 347, startPoint y: 295, endPoint x: 269, endPoint y: 284, distance: 79.5
click at [269, 284] on div "**********" at bounding box center [574, 265] width 1072 height 531
click at [356, 285] on input "*" at bounding box center [375, 285] width 123 height 18
drag, startPoint x: 349, startPoint y: 283, endPoint x: 262, endPoint y: 283, distance: 86.1
click at [263, 283] on div "**********" at bounding box center [574, 265] width 1072 height 531
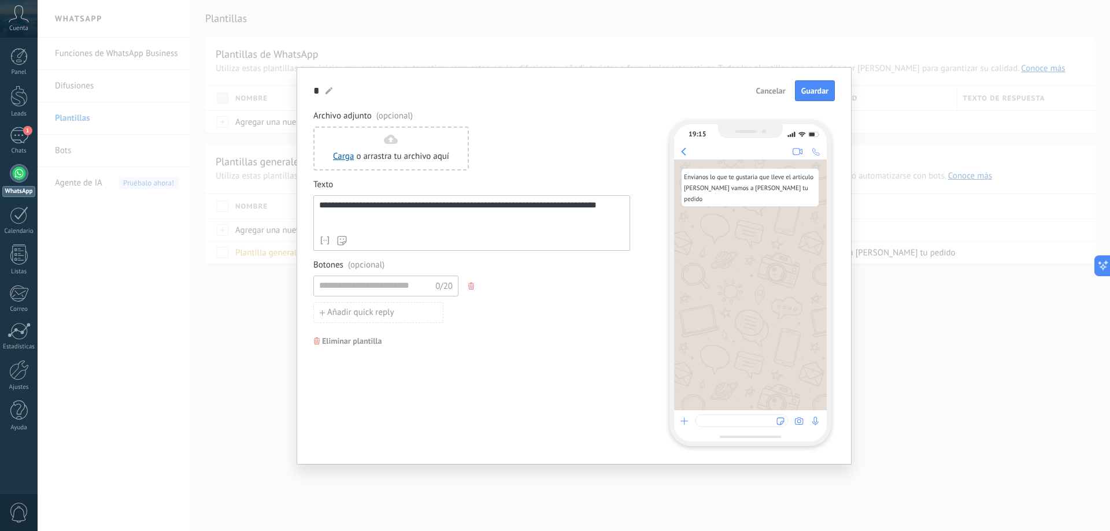
click at [486, 383] on div "**********" at bounding box center [471, 277] width 317 height 335
click at [809, 88] on span "Guardar" at bounding box center [814, 91] width 27 height 8
click at [811, 87] on span "Guardar" at bounding box center [814, 91] width 27 height 8
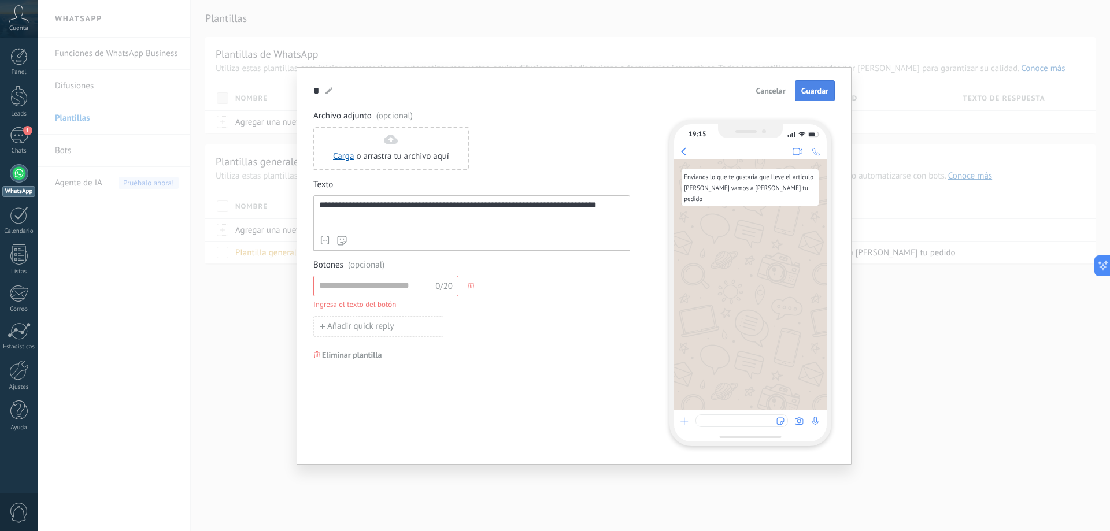
click at [811, 87] on span "Guardar" at bounding box center [814, 91] width 27 height 8
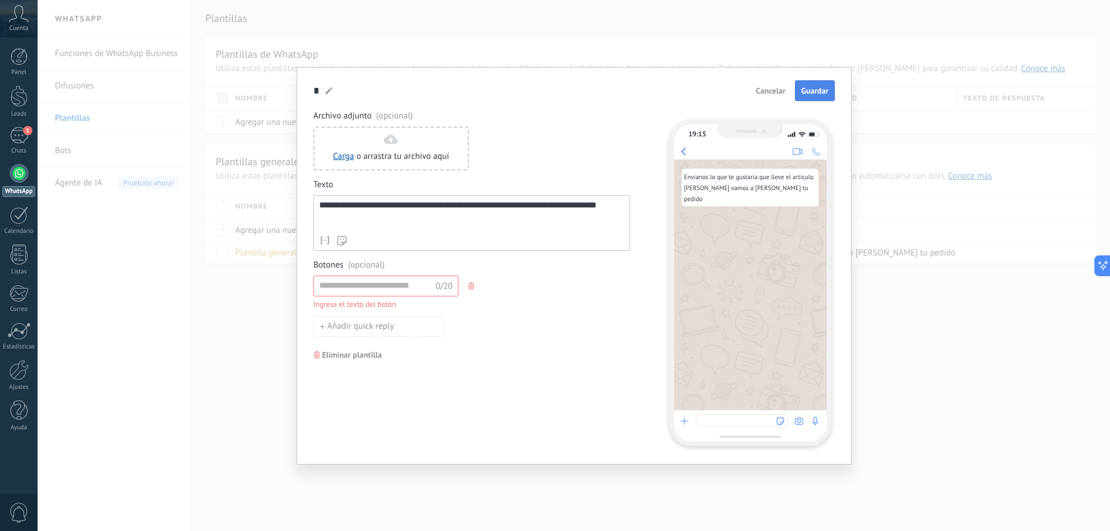
click at [811, 87] on span "Guardar" at bounding box center [814, 91] width 27 height 8
click at [471, 287] on icon "button" at bounding box center [471, 286] width 6 height 7
click at [373, 283] on span "Respuesta rápida" at bounding box center [358, 286] width 63 height 8
click at [472, 284] on icon "button" at bounding box center [471, 286] width 6 height 7
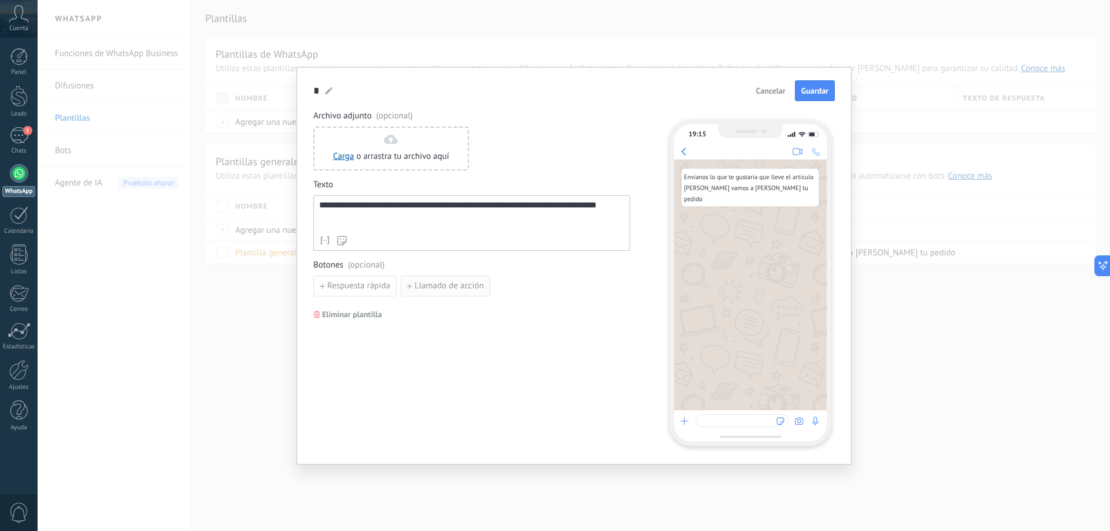
click at [438, 285] on span "Llamado de acción" at bounding box center [449, 286] width 69 height 8
click at [366, 264] on span "(opcional)" at bounding box center [366, 266] width 36 height 12
click at [621, 285] on icon "button" at bounding box center [623, 286] width 6 height 7
click at [417, 334] on div "**********" at bounding box center [471, 277] width 317 height 335
click at [824, 84] on button "Guardar" at bounding box center [815, 90] width 40 height 21
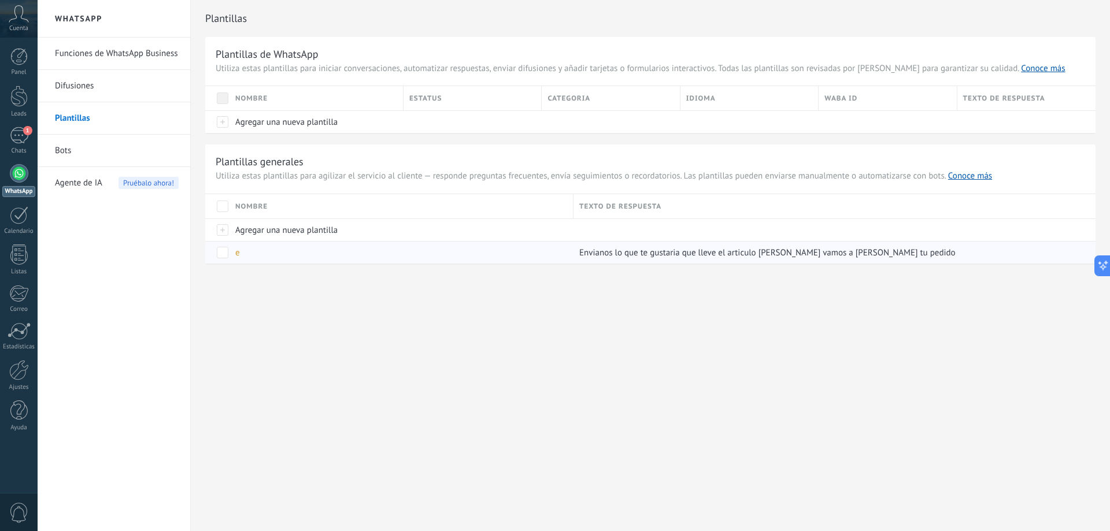
click at [265, 257] on div "e" at bounding box center [399, 253] width 338 height 22
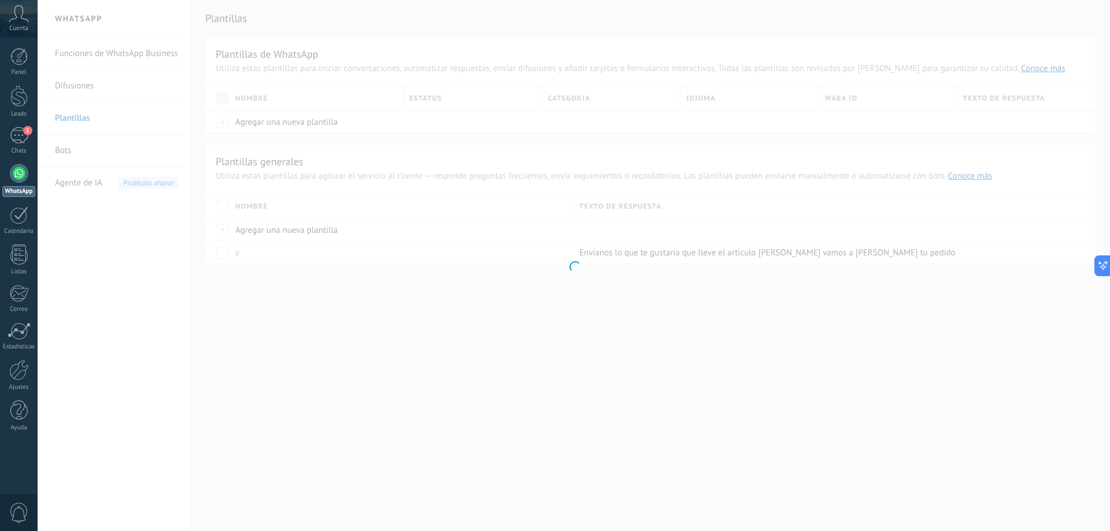
click at [287, 253] on div at bounding box center [574, 265] width 1072 height 531
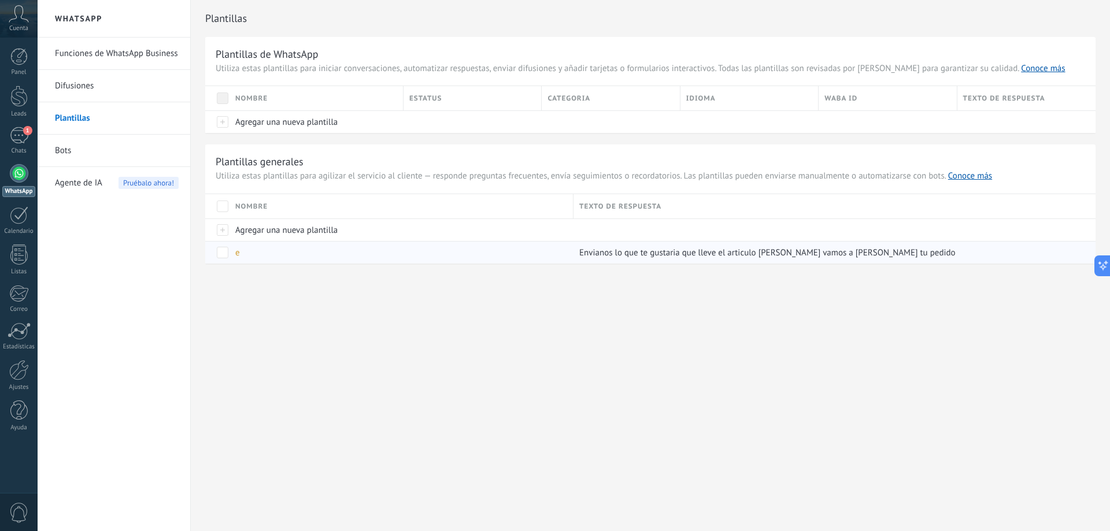
click at [261, 258] on div "e" at bounding box center [399, 253] width 338 height 22
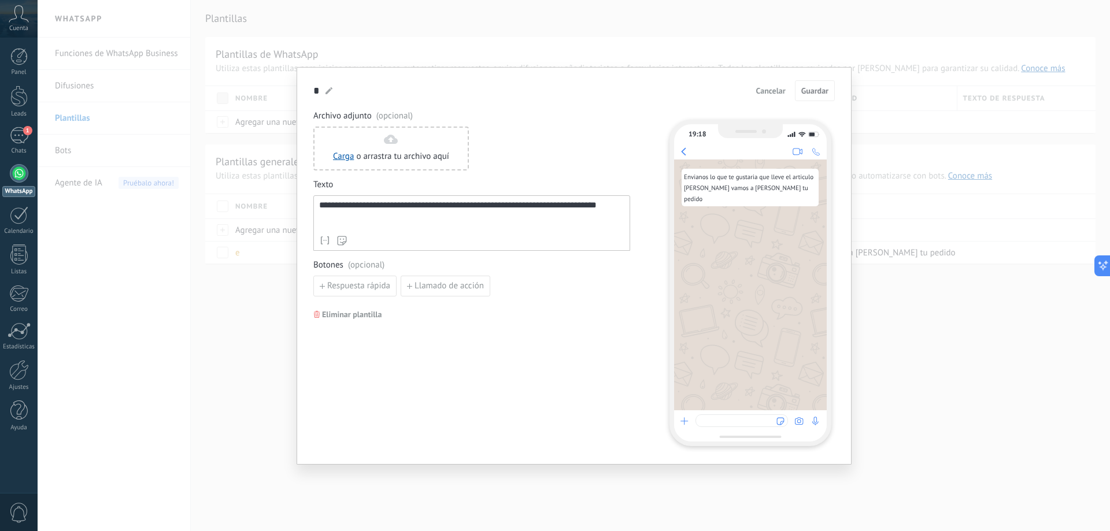
click at [327, 91] on icon at bounding box center [328, 90] width 7 height 7
click at [334, 92] on div "* e e Cancelar Guardar" at bounding box center [573, 90] width 521 height 21
click at [330, 92] on icon at bounding box center [328, 90] width 7 height 7
click at [330, 91] on icon at bounding box center [328, 90] width 7 height 7
drag, startPoint x: 320, startPoint y: 88, endPoint x: 292, endPoint y: 97, distance: 29.5
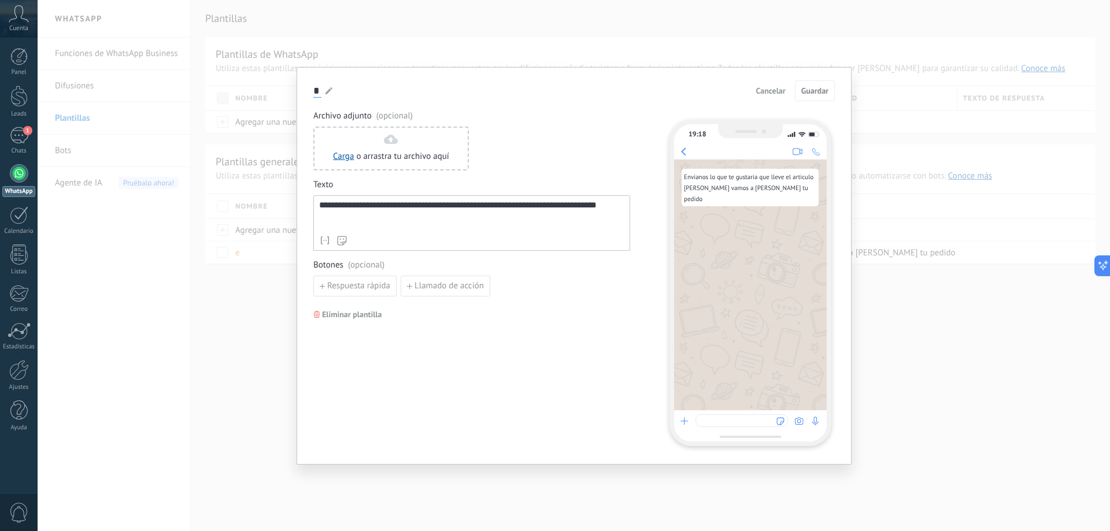
click at [292, 97] on div "**********" at bounding box center [574, 265] width 1072 height 531
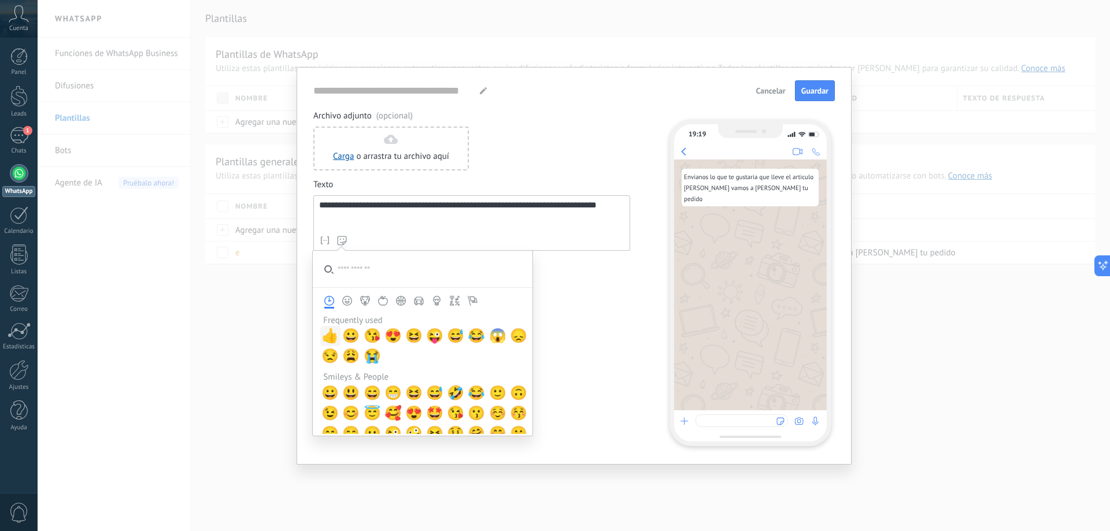
click at [334, 335] on span "👍" at bounding box center [329, 336] width 17 height 16
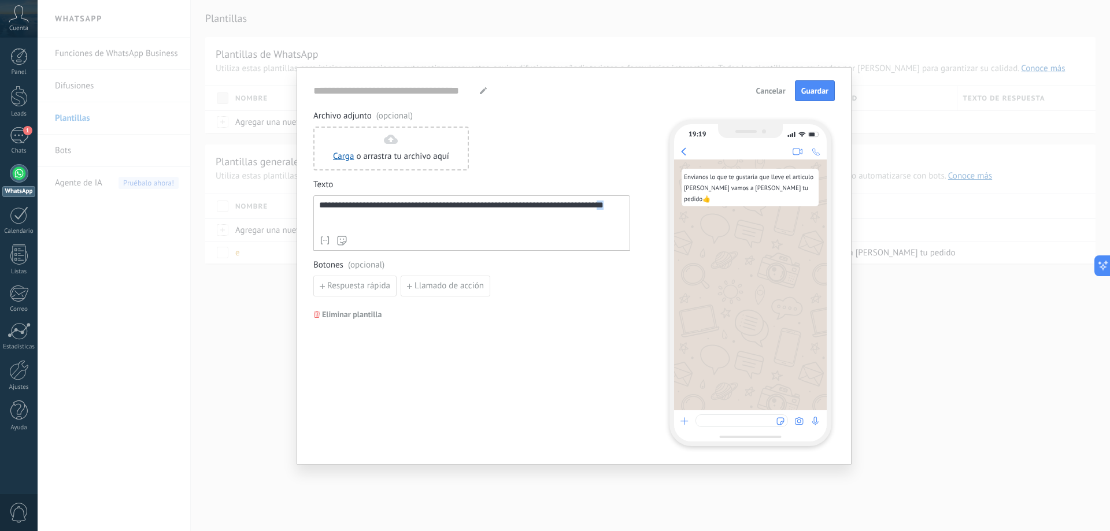
drag, startPoint x: 331, startPoint y: 219, endPoint x: 324, endPoint y: 220, distance: 7.7
click at [313, 221] on div "**********" at bounding box center [574, 266] width 555 height 398
copy div "**"
click at [342, 90] on input at bounding box center [394, 90] width 162 height 13
paste input "**"
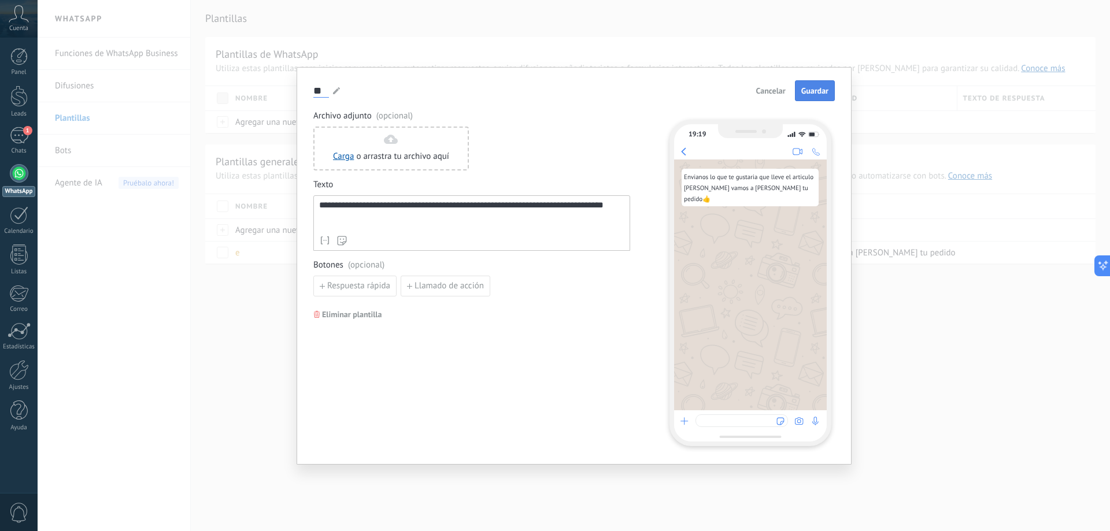
type input "**"
click at [806, 92] on span "Guardar" at bounding box center [814, 91] width 27 height 8
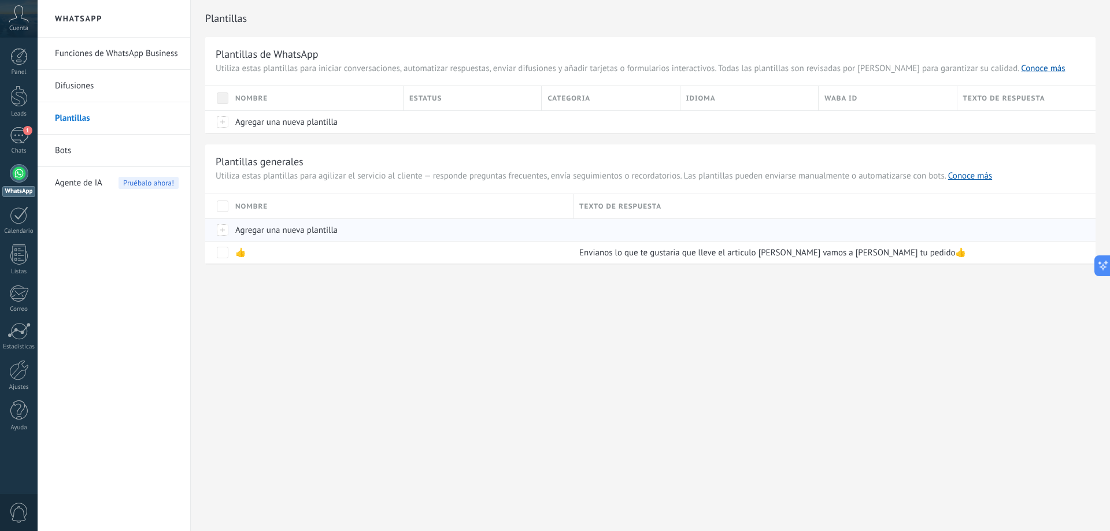
click at [291, 234] on span "Agregar una nueva plantilla" at bounding box center [286, 230] width 102 height 11
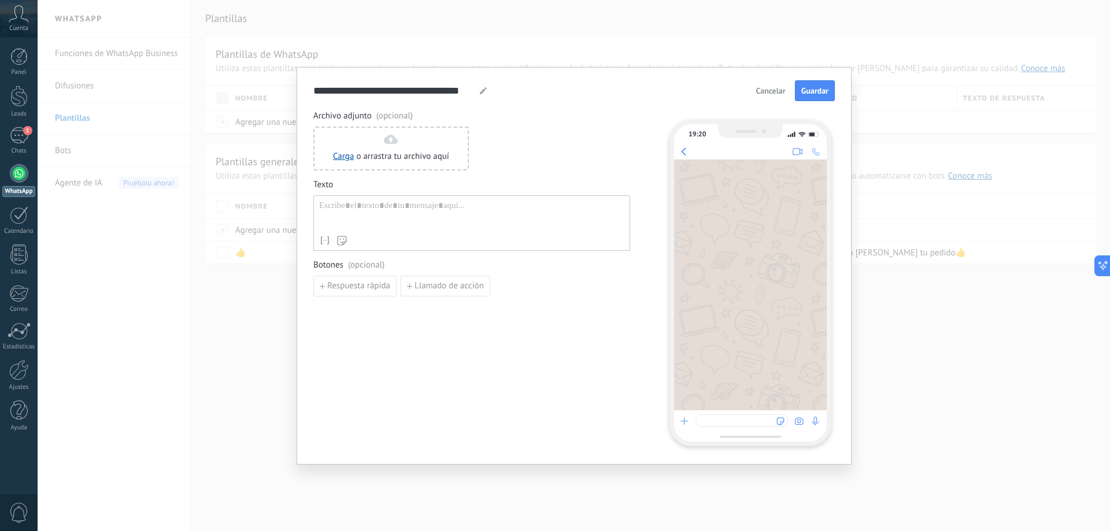
click at [362, 216] on div at bounding box center [471, 215] width 305 height 29
click at [484, 92] on icon at bounding box center [483, 90] width 7 height 7
drag, startPoint x: 374, startPoint y: 105, endPoint x: 283, endPoint y: 111, distance: 91.0
click at [283, 111] on div "**********" at bounding box center [574, 265] width 1072 height 531
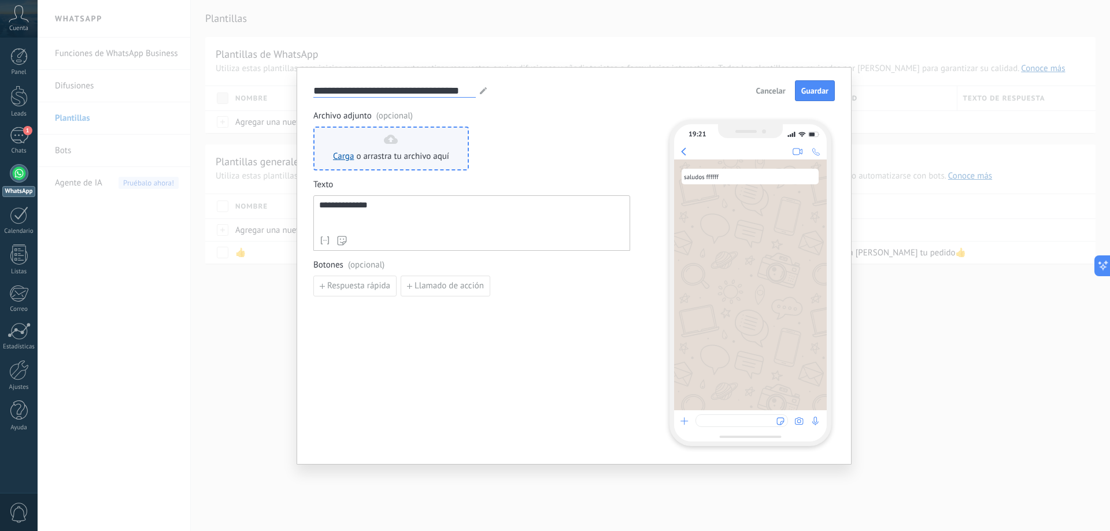
type input "**"
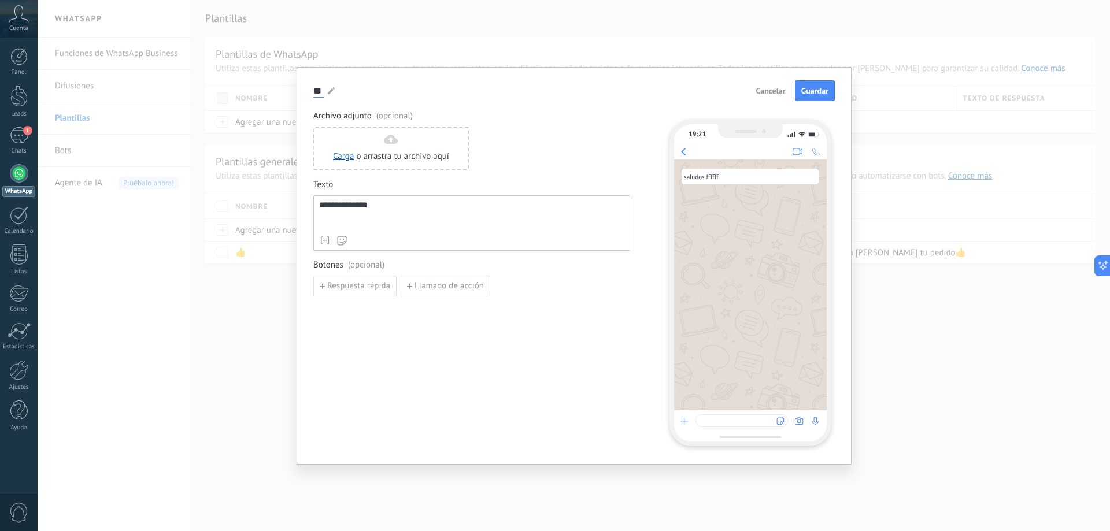
drag, startPoint x: 323, startPoint y: 86, endPoint x: 283, endPoint y: 94, distance: 40.1
click at [283, 94] on div "**********" at bounding box center [574, 265] width 1072 height 531
type input "*"
click at [376, 264] on span "(opcional)" at bounding box center [366, 266] width 36 height 12
click at [380, 285] on span "Respuesta rápida" at bounding box center [358, 286] width 63 height 8
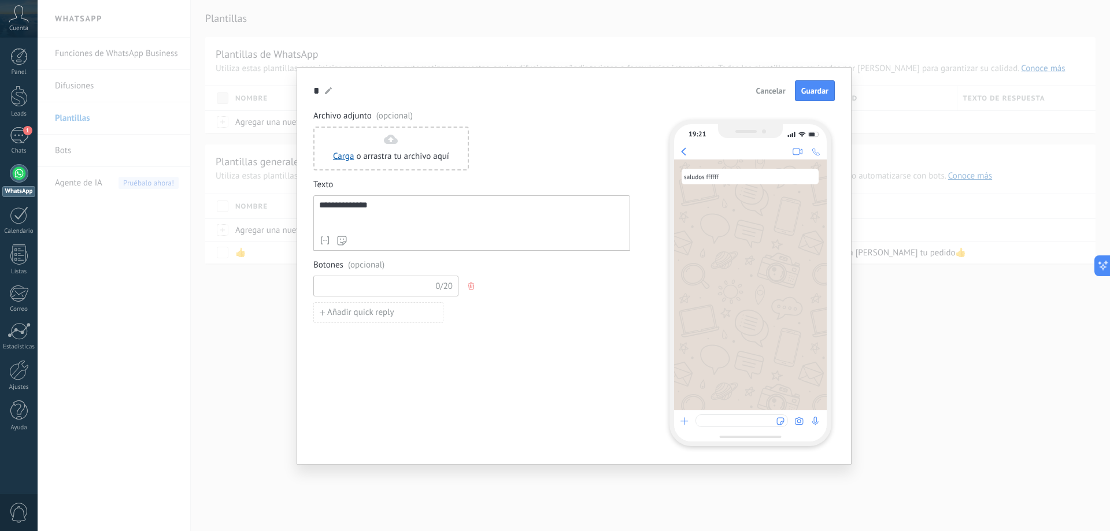
click at [346, 289] on input at bounding box center [375, 285] width 123 height 18
click at [350, 318] on button "Añadir quick reply" at bounding box center [378, 312] width 130 height 21
click at [357, 341] on span "Añadir quick reply" at bounding box center [360, 339] width 67 height 8
click at [369, 339] on input at bounding box center [375, 339] width 123 height 18
type input "*"
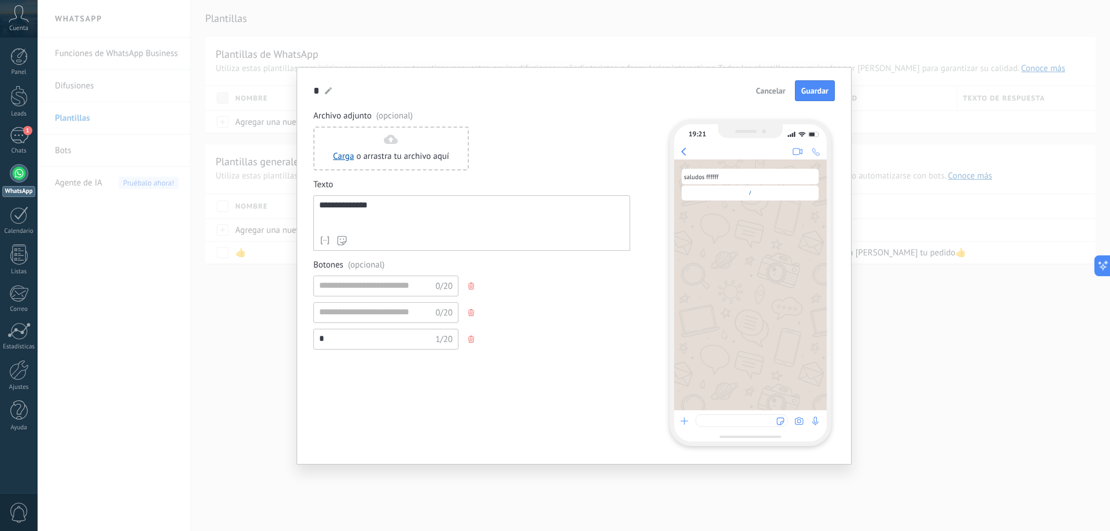
type input "*"
click at [382, 317] on input at bounding box center [375, 312] width 123 height 18
type input "*"
click at [473, 275] on div "Botones (opcional) 0/20 * 1/20 * 1/20" at bounding box center [471, 308] width 317 height 96
click at [473, 286] on use "button" at bounding box center [471, 286] width 6 height 7
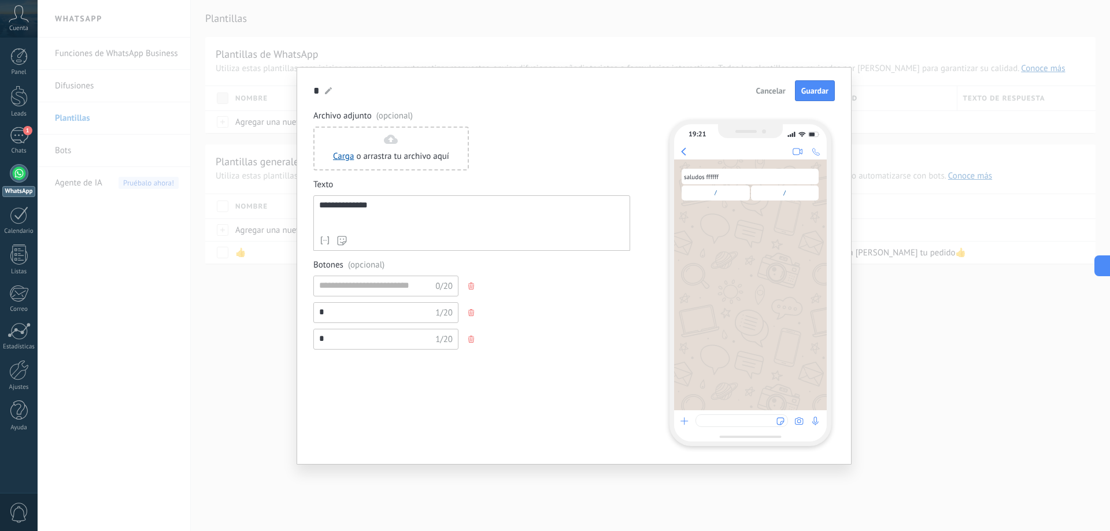
type input "*"
click at [811, 88] on span "Guardar" at bounding box center [814, 91] width 27 height 8
click at [340, 295] on div "* 1/20" at bounding box center [385, 286] width 145 height 21
click at [475, 283] on span "button" at bounding box center [472, 286] width 8 height 7
click at [815, 88] on span "Guardar" at bounding box center [814, 91] width 27 height 8
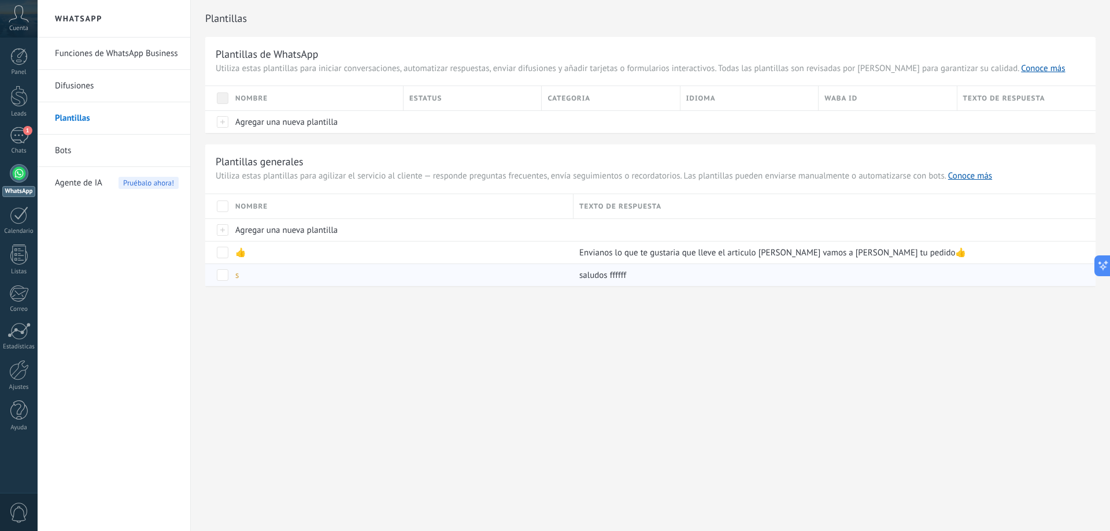
click at [254, 279] on div "s" at bounding box center [399, 275] width 338 height 22
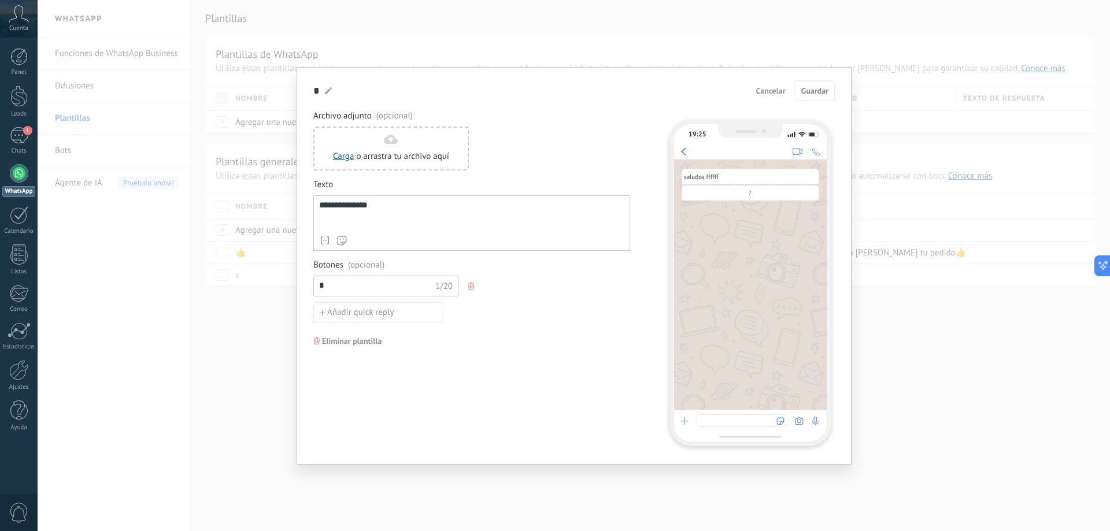
click at [327, 91] on use at bounding box center [328, 90] width 7 height 7
type input "******"
click at [471, 286] on use "button" at bounding box center [471, 286] width 6 height 7
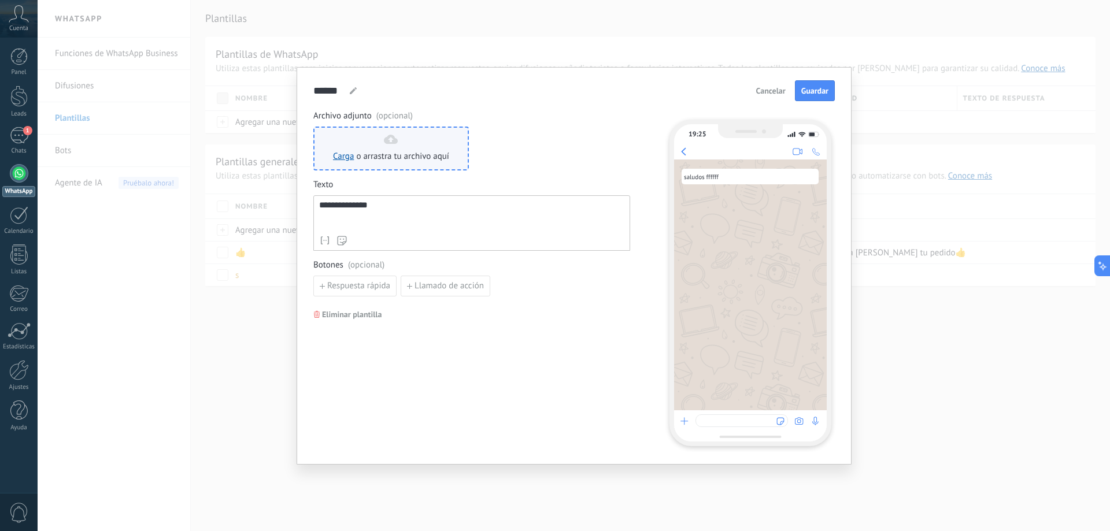
click at [388, 150] on div "Carga o arrastra tu archivo aquí Arrastra aquí" at bounding box center [391, 149] width 116 height 28
click at [820, 91] on span "Guardar" at bounding box center [814, 91] width 27 height 8
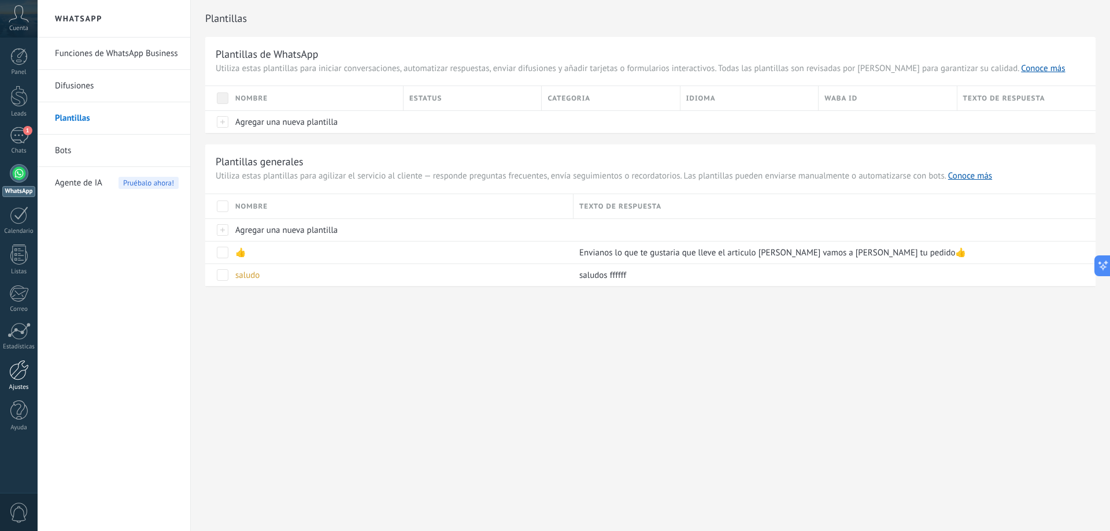
click at [21, 378] on div at bounding box center [19, 370] width 20 height 20
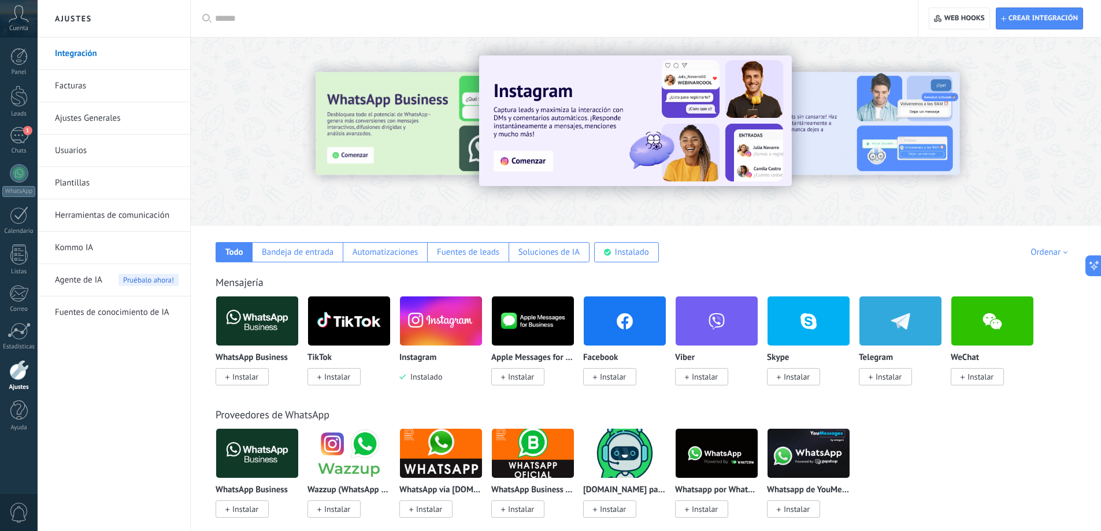
click at [22, 371] on div at bounding box center [19, 370] width 20 height 20
click at [140, 217] on link "Herramientas de comunicación" at bounding box center [117, 215] width 124 height 32
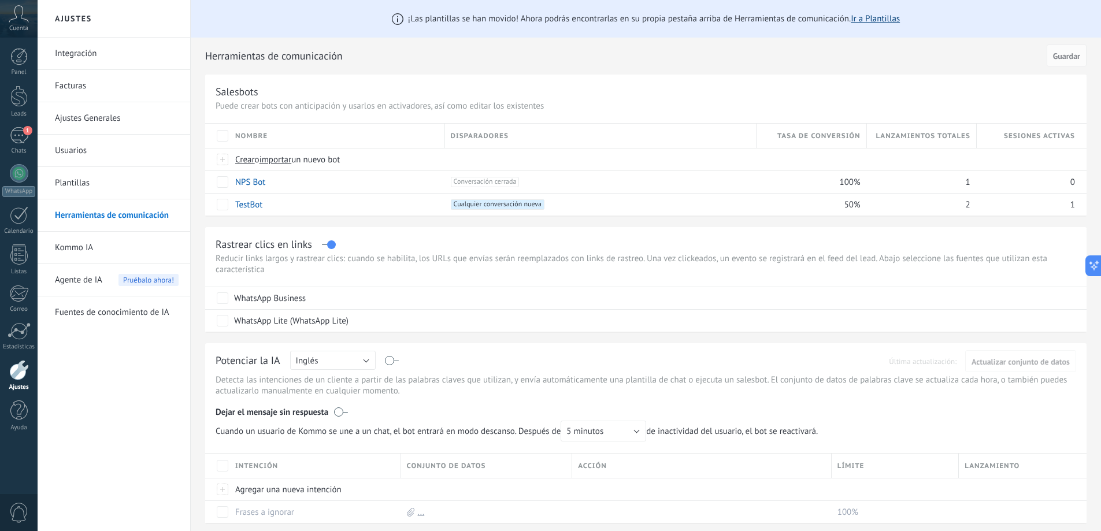
click at [874, 16] on link "Ir a Plantillas" at bounding box center [875, 18] width 49 height 11
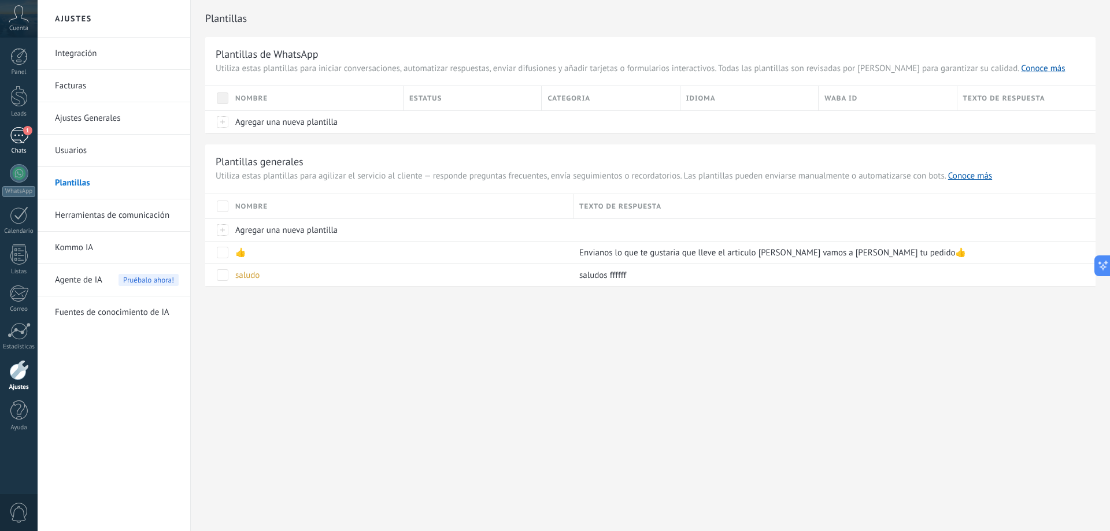
click at [24, 131] on span "1" at bounding box center [27, 130] width 9 height 9
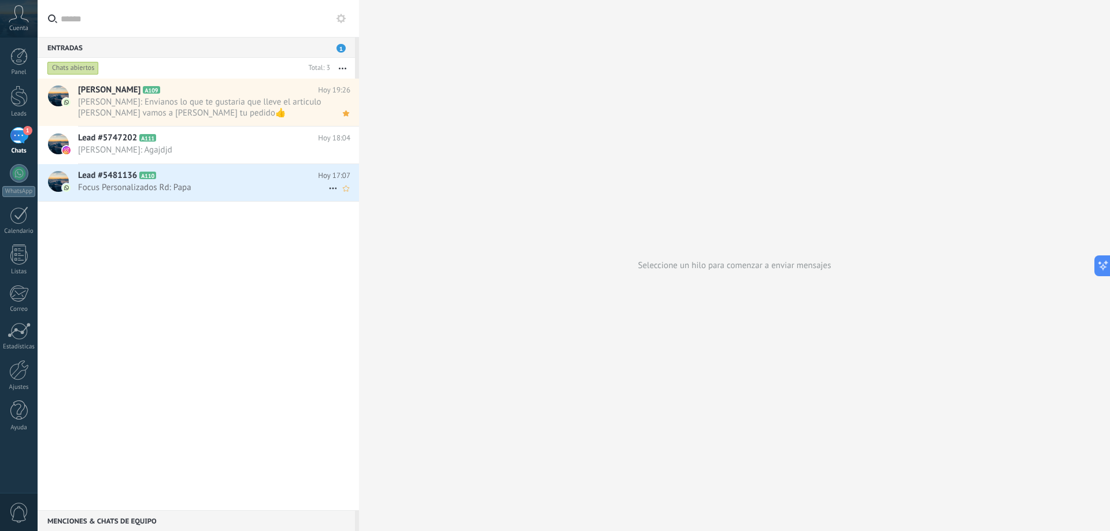
click at [147, 201] on link "Lead #5481136 A110 Hoy 17:07 Focus Personalizados Rd: Papa" at bounding box center [198, 182] width 321 height 37
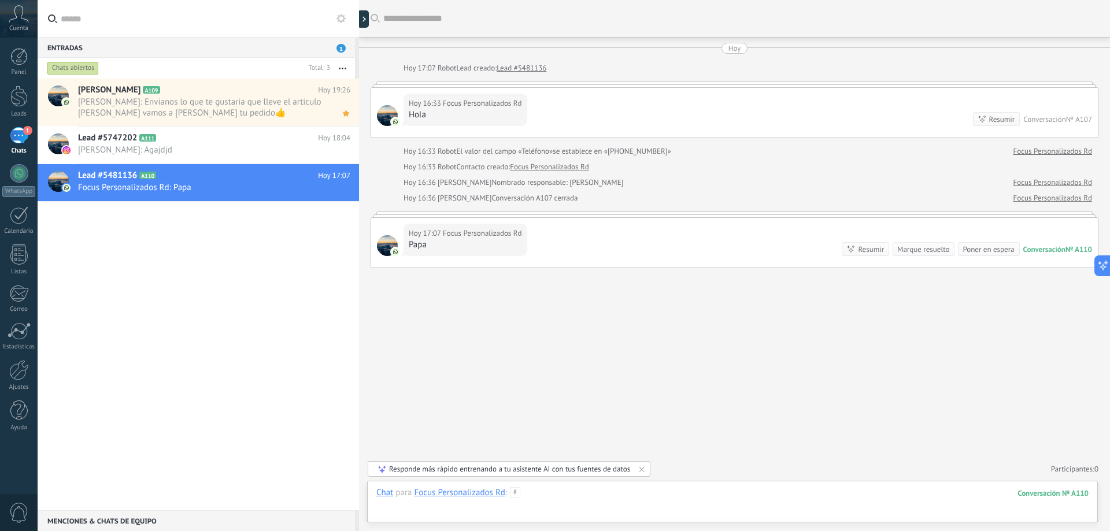
click at [609, 501] on div at bounding box center [732, 504] width 712 height 35
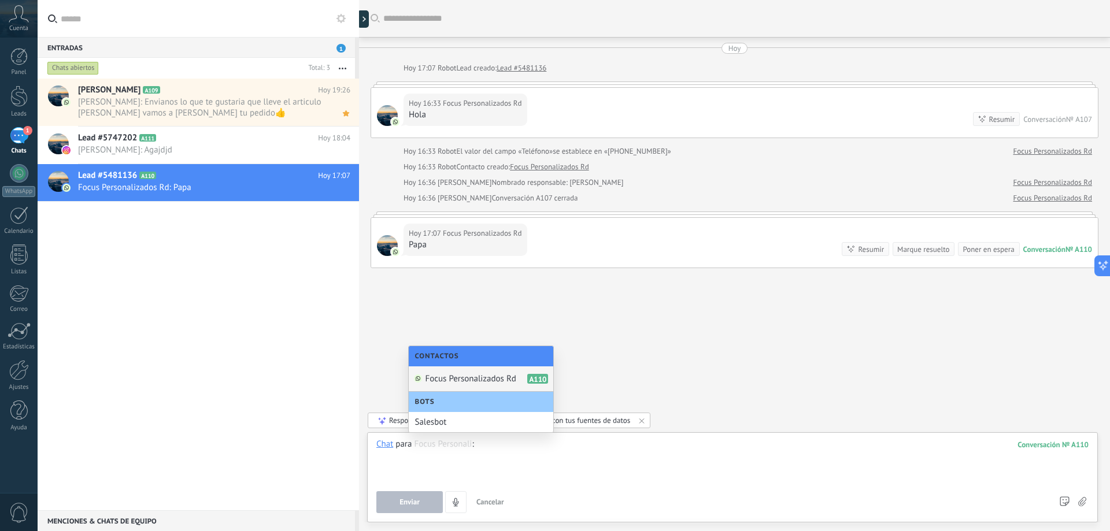
click at [447, 458] on div at bounding box center [732, 461] width 712 height 44
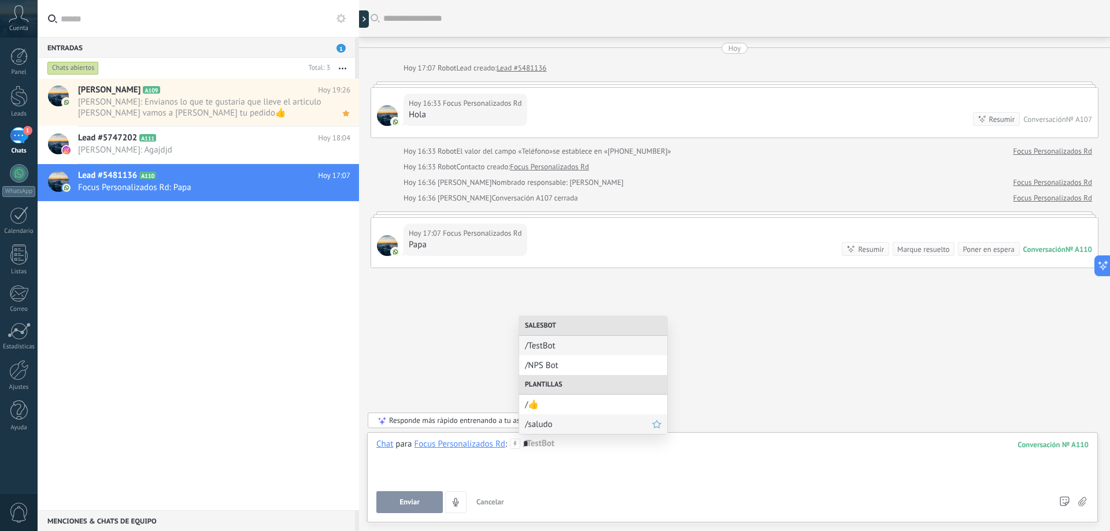
click at [553, 425] on span "/saludo" at bounding box center [588, 424] width 127 height 11
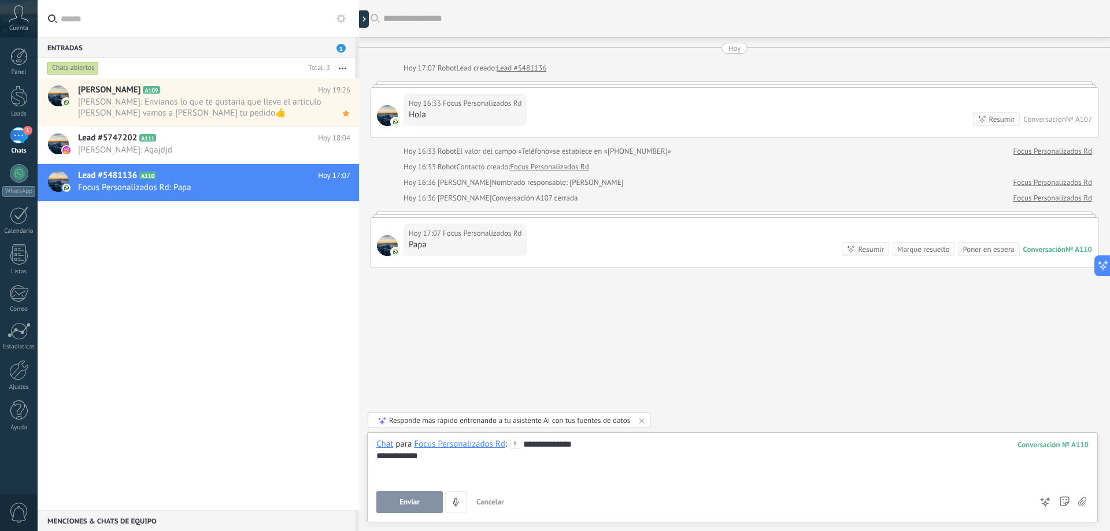
click at [431, 497] on button "Enviar" at bounding box center [409, 502] width 66 height 22
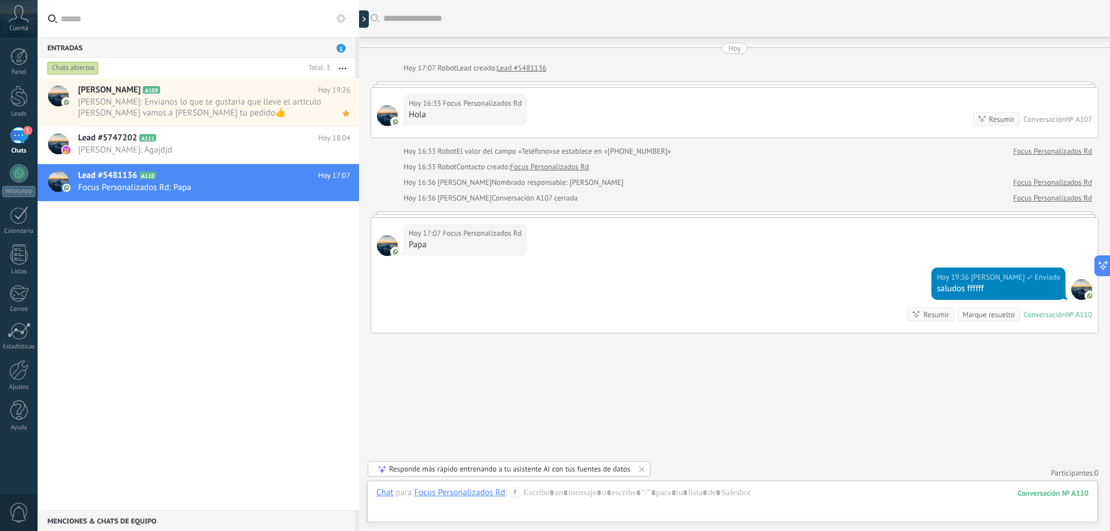
scroll to position [4, 0]
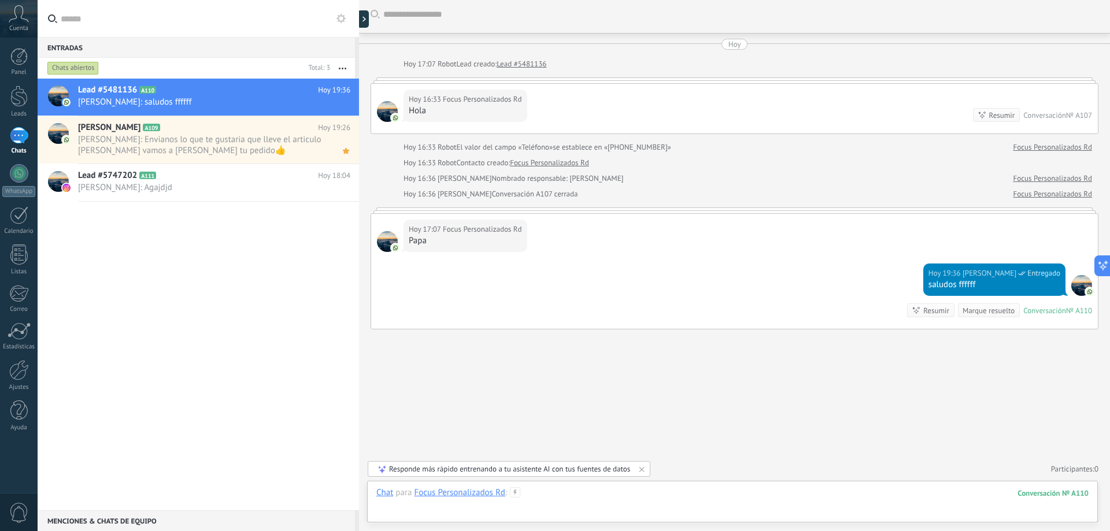
click at [608, 496] on div at bounding box center [732, 504] width 712 height 35
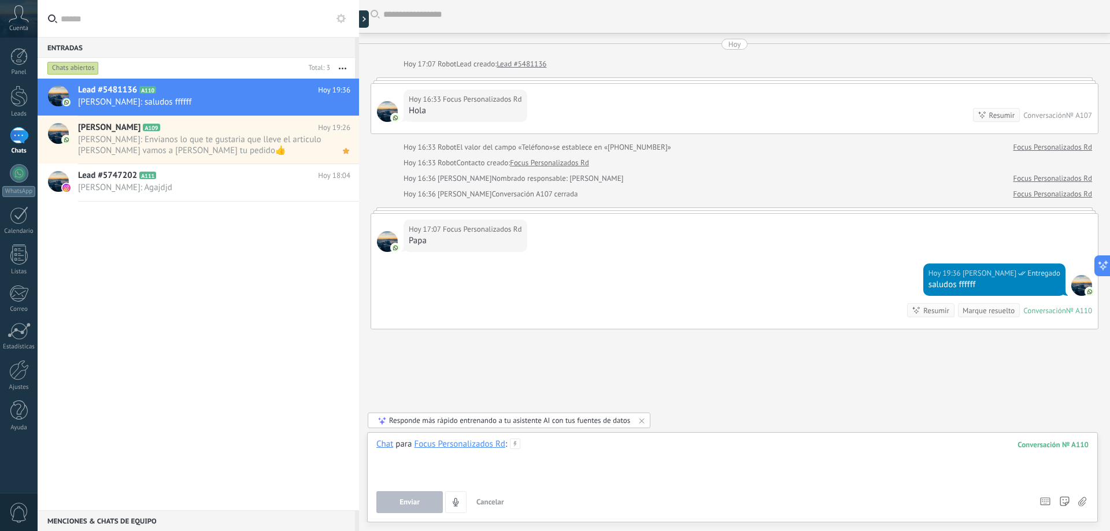
click at [555, 454] on div at bounding box center [732, 461] width 712 height 44
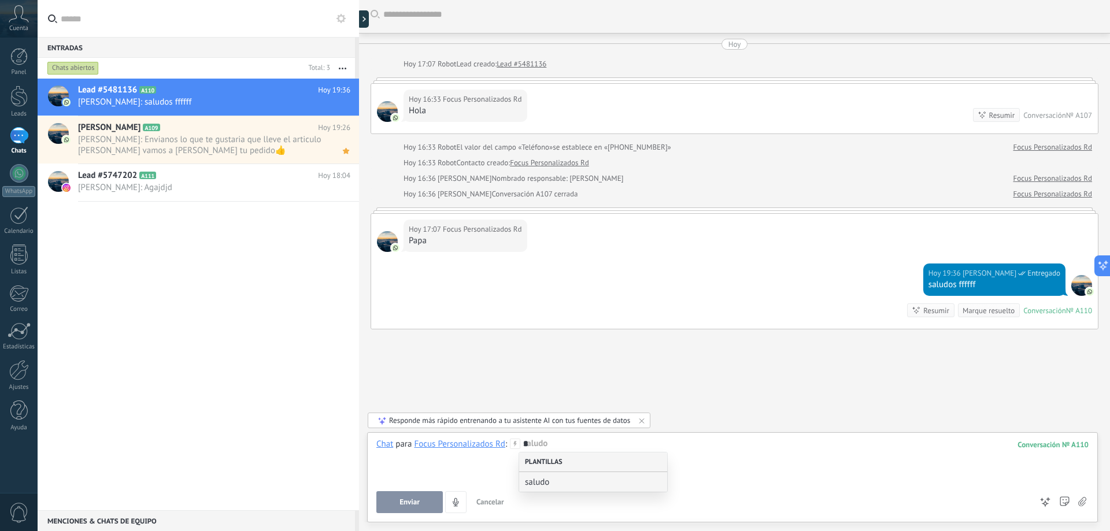
click at [559, 461] on div "Plantillas" at bounding box center [593, 463] width 148 height 20
click at [582, 462] on div "Plantillas" at bounding box center [593, 463] width 148 height 20
click at [580, 462] on div "Plantillas" at bounding box center [593, 463] width 148 height 20
click at [541, 483] on span "saludo" at bounding box center [588, 482] width 127 height 11
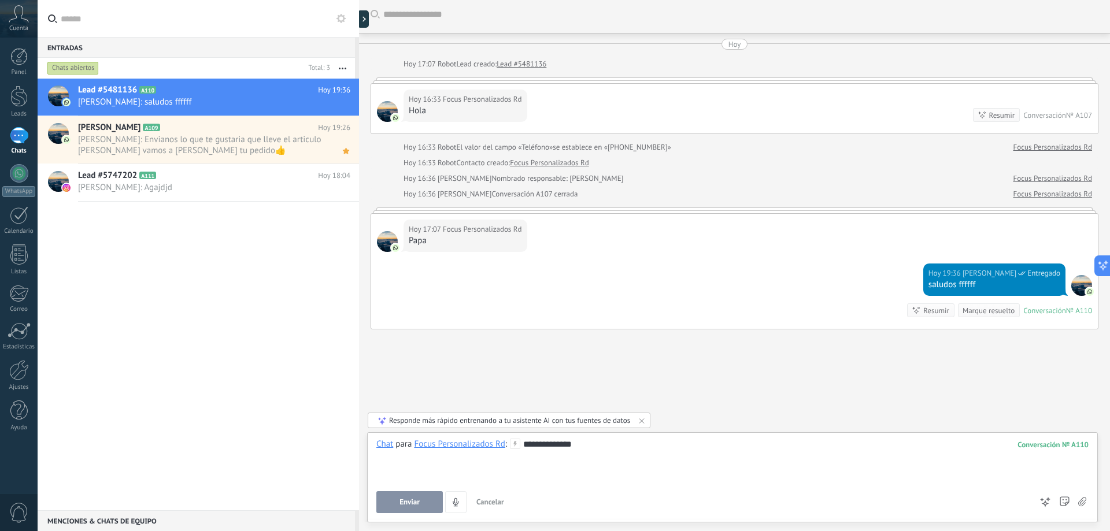
click at [490, 497] on button "Cancelar" at bounding box center [490, 502] width 37 height 22
